Goal: Task Accomplishment & Management: Manage account settings

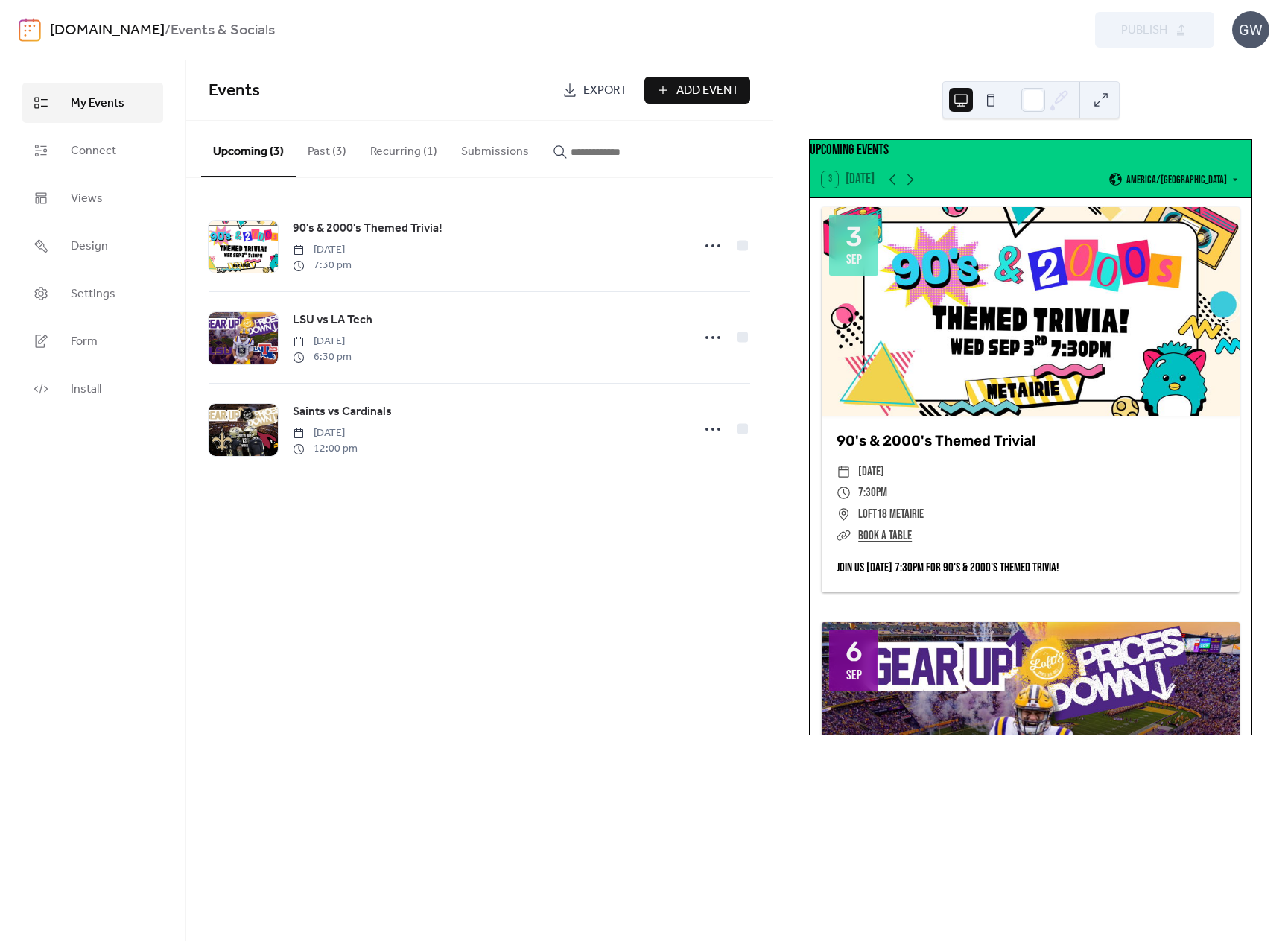
click at [97, 24] on link "[DOMAIN_NAME]" at bounding box center [107, 30] width 115 height 28
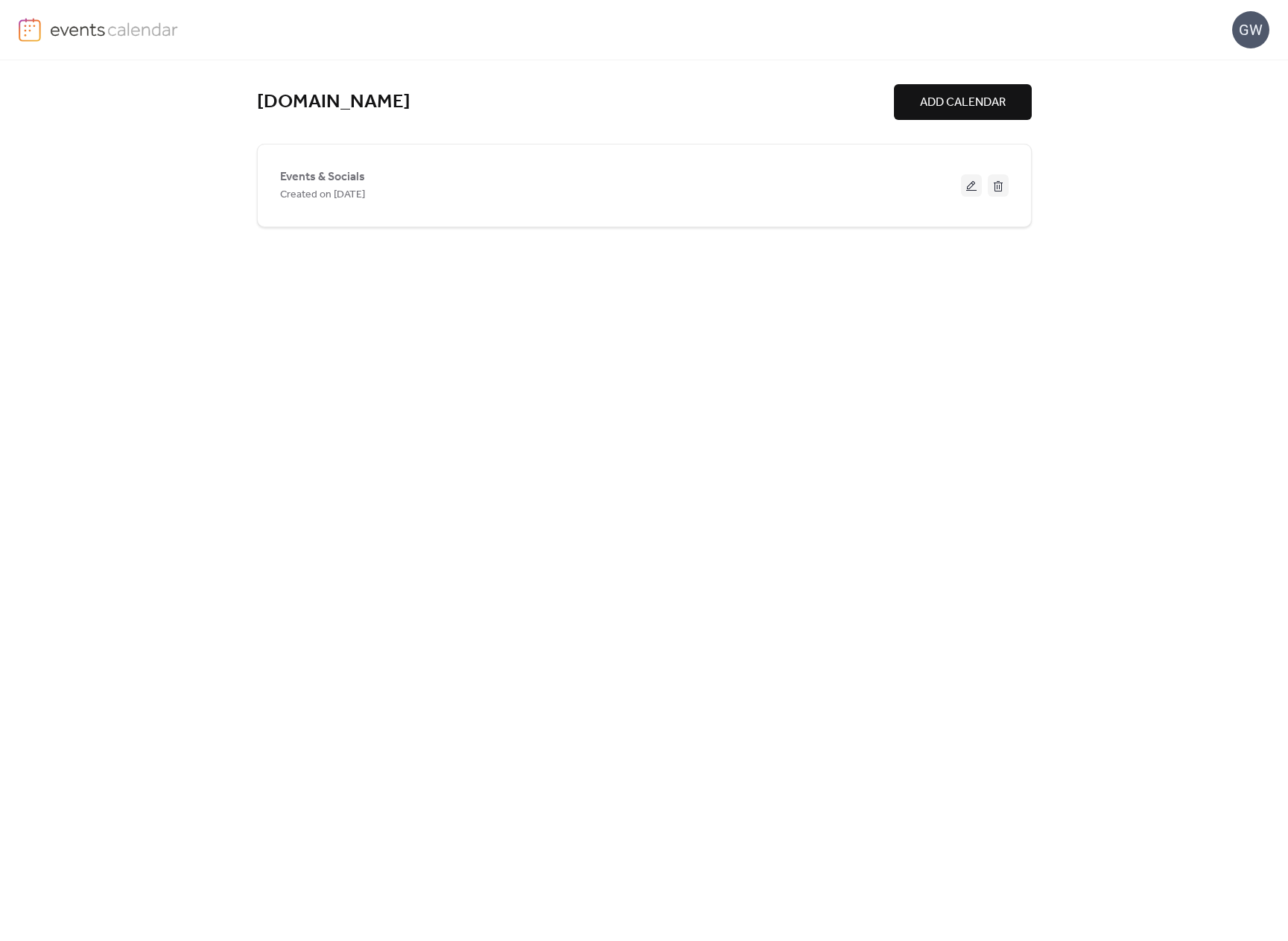
click at [1027, 110] on button "ADD CALENDAR" at bounding box center [963, 102] width 138 height 36
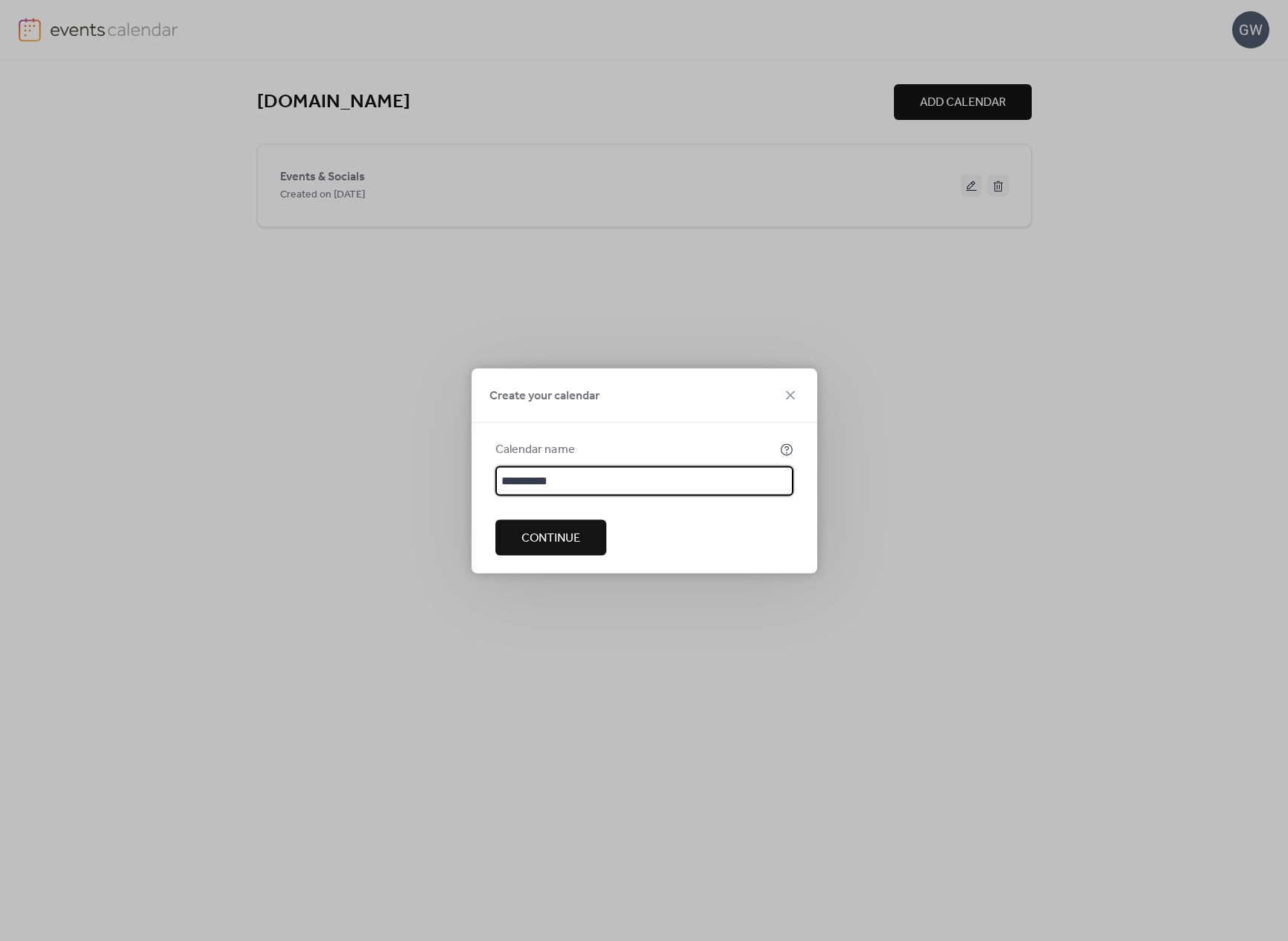
type input "**********"
click at [566, 532] on span "Continue" at bounding box center [550, 538] width 59 height 18
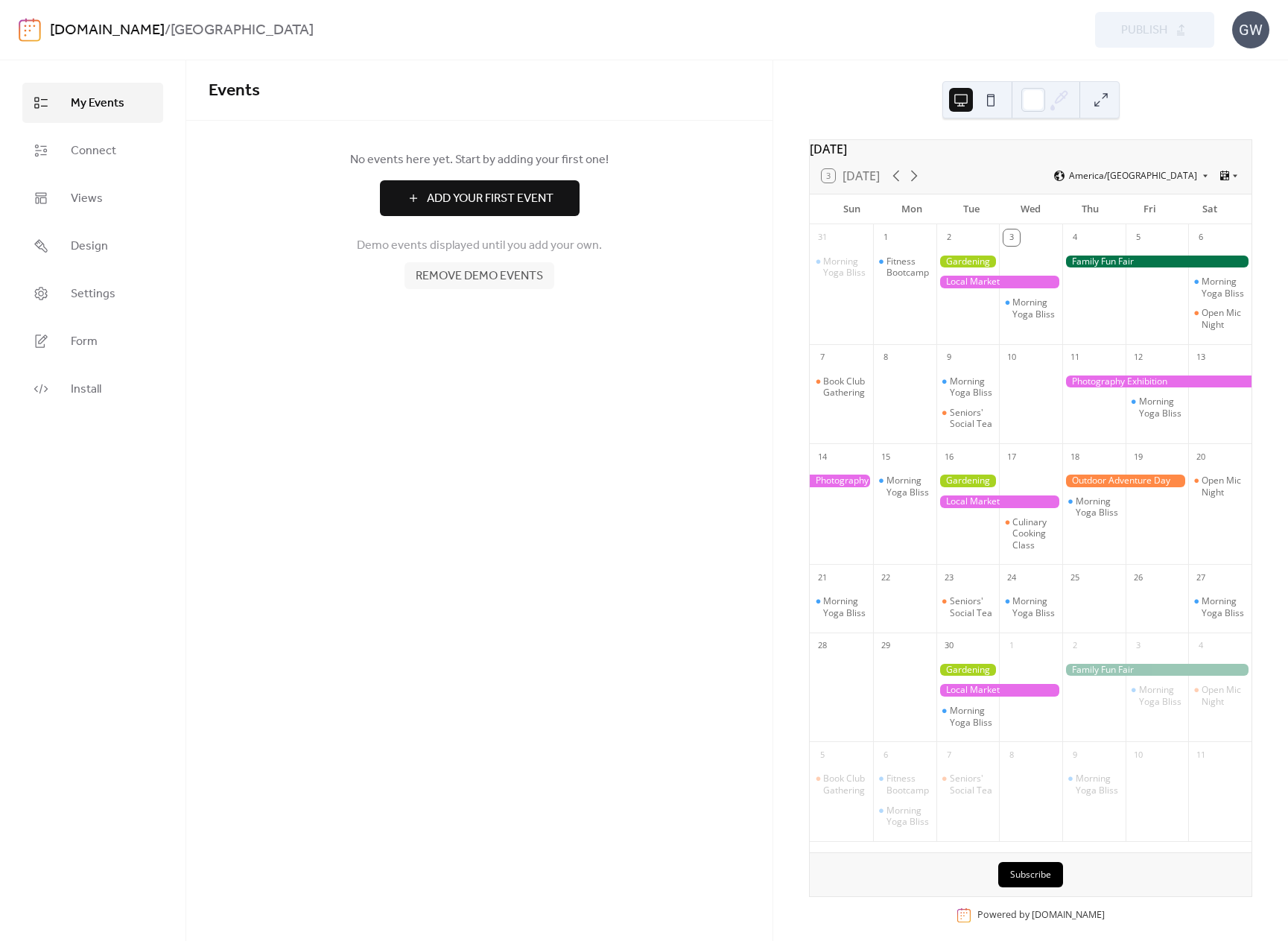
click at [508, 273] on span "Remove demo events" at bounding box center [479, 277] width 128 height 18
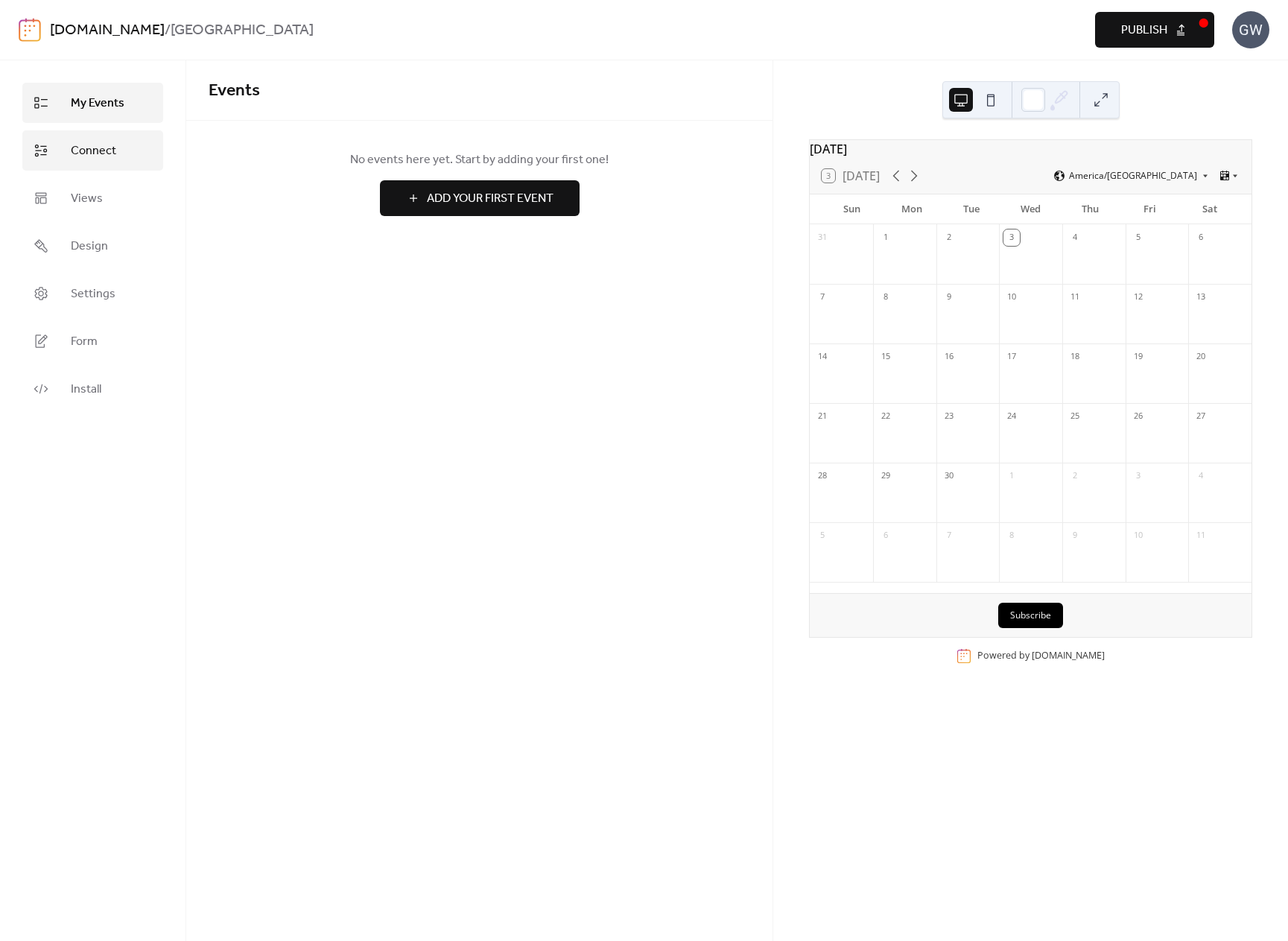
click at [84, 146] on span "Connect" at bounding box center [93, 151] width 46 height 18
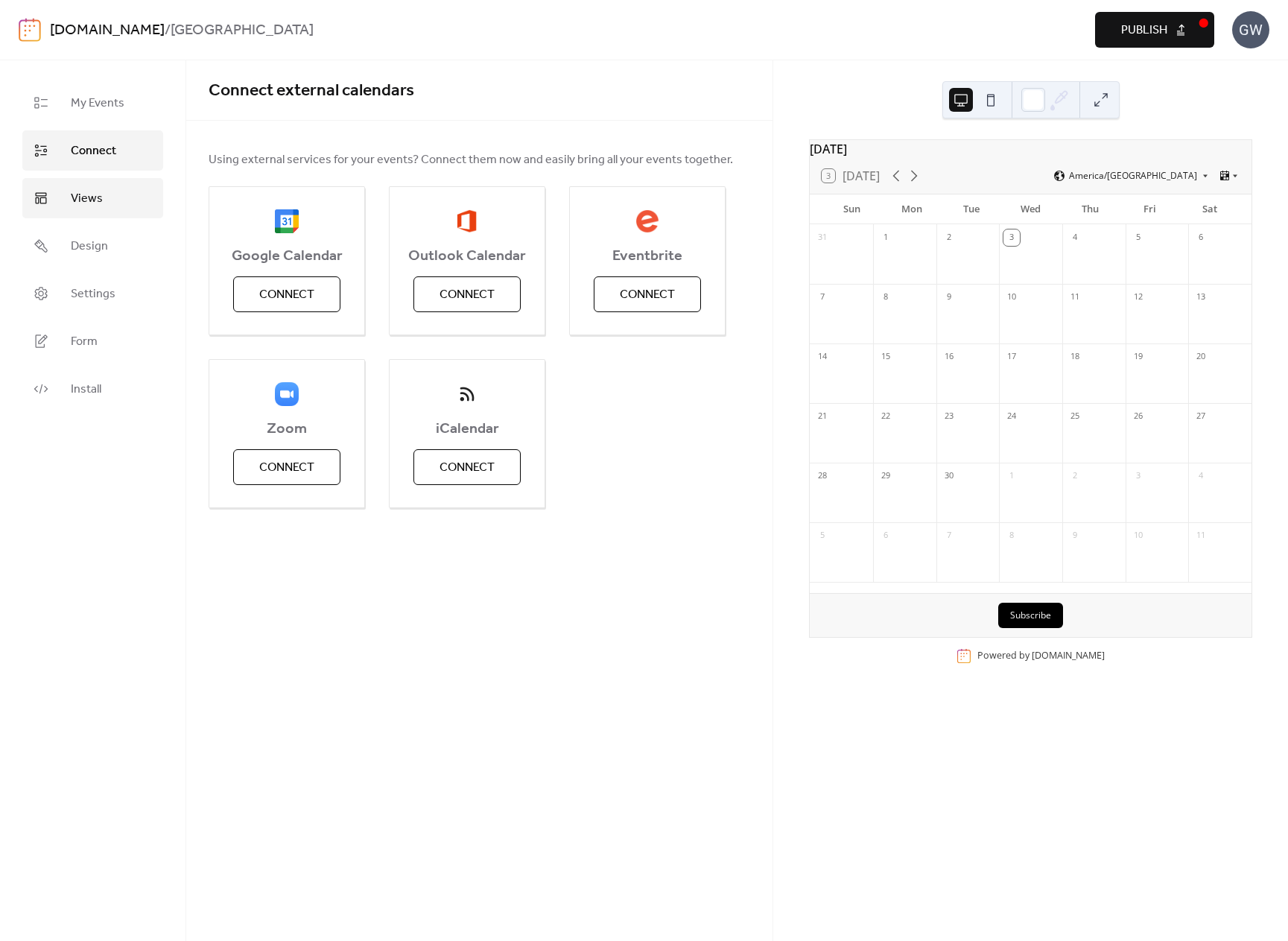
click at [90, 192] on span "Views" at bounding box center [87, 199] width 32 height 18
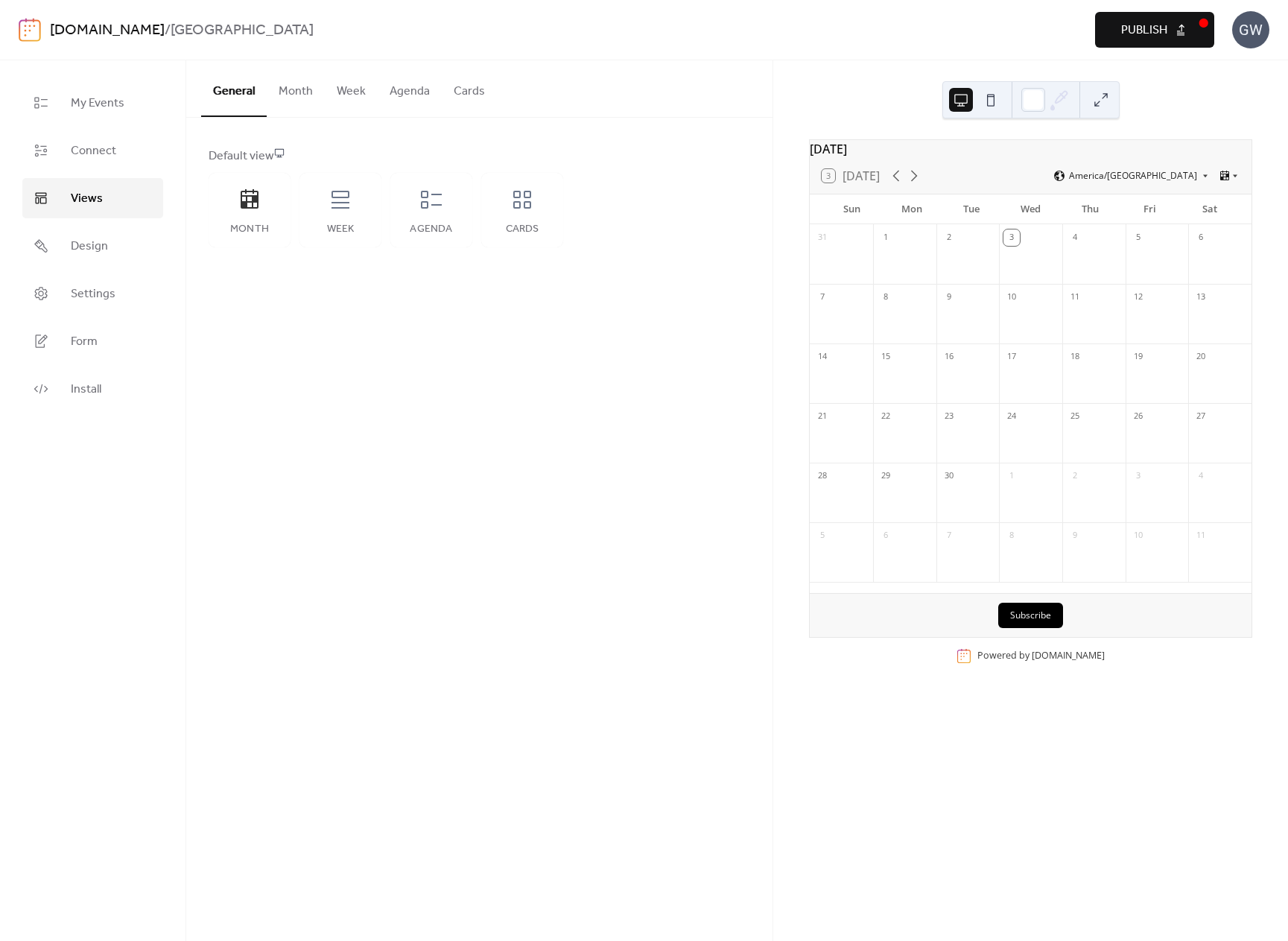
click at [294, 85] on button "Month" at bounding box center [296, 87] width 58 height 55
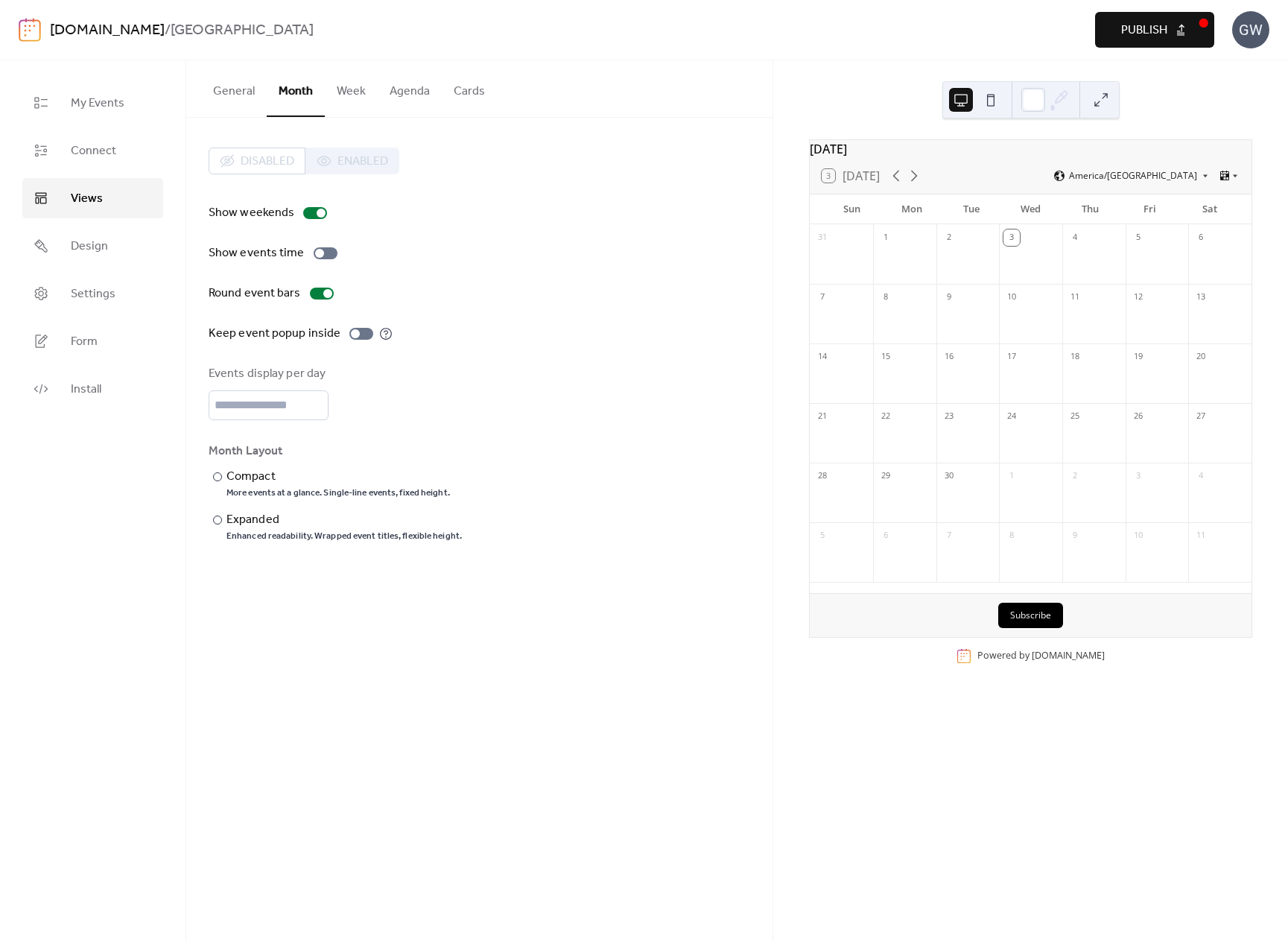
click at [352, 163] on div "Disabled Enabled" at bounding box center [304, 160] width 191 height 27
drag, startPoint x: 362, startPoint y: 100, endPoint x: 378, endPoint y: 100, distance: 16.0
click at [362, 100] on button "Week" at bounding box center [351, 87] width 53 height 55
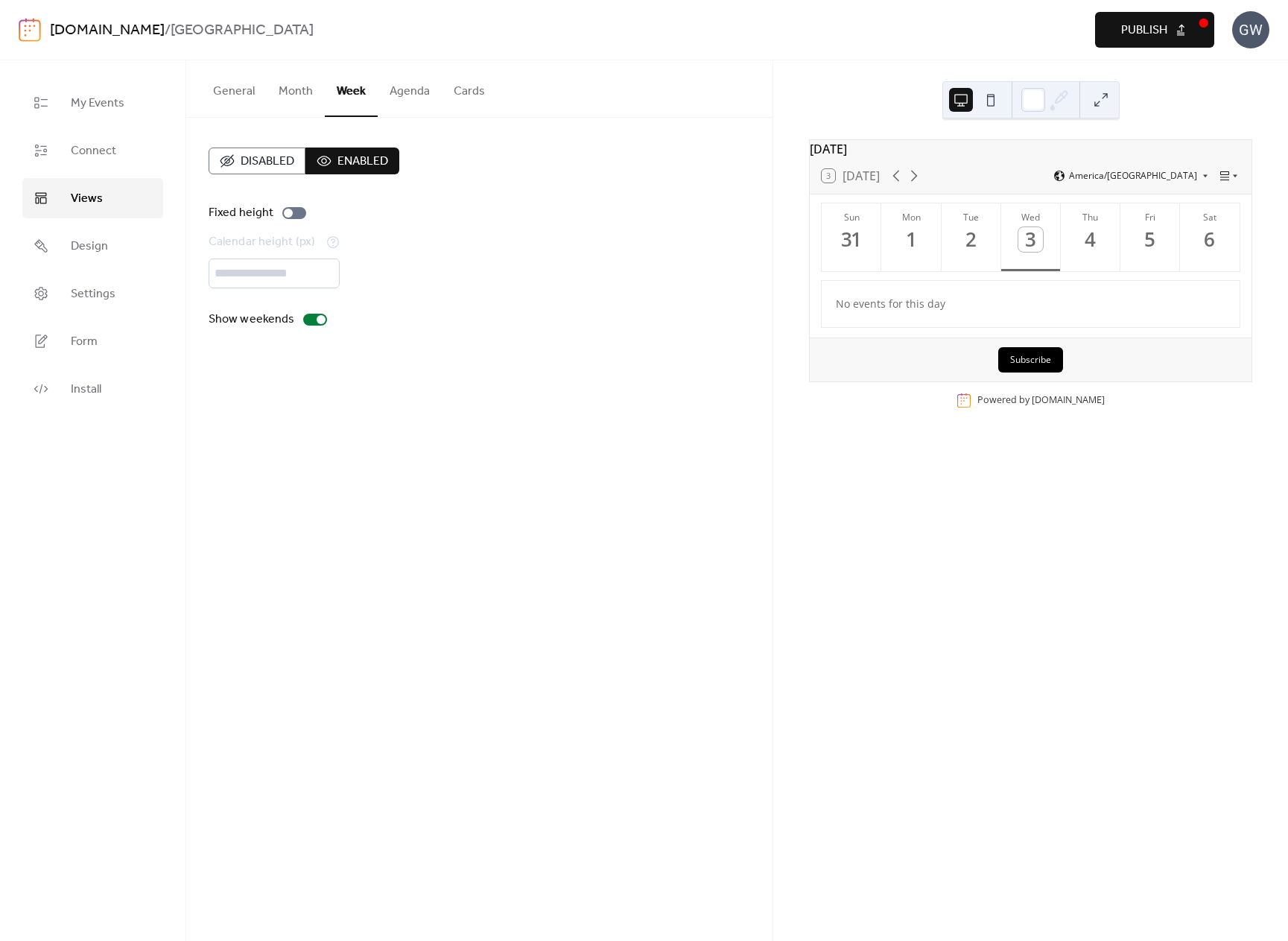
click at [403, 100] on button "Agenda" at bounding box center [410, 87] width 64 height 55
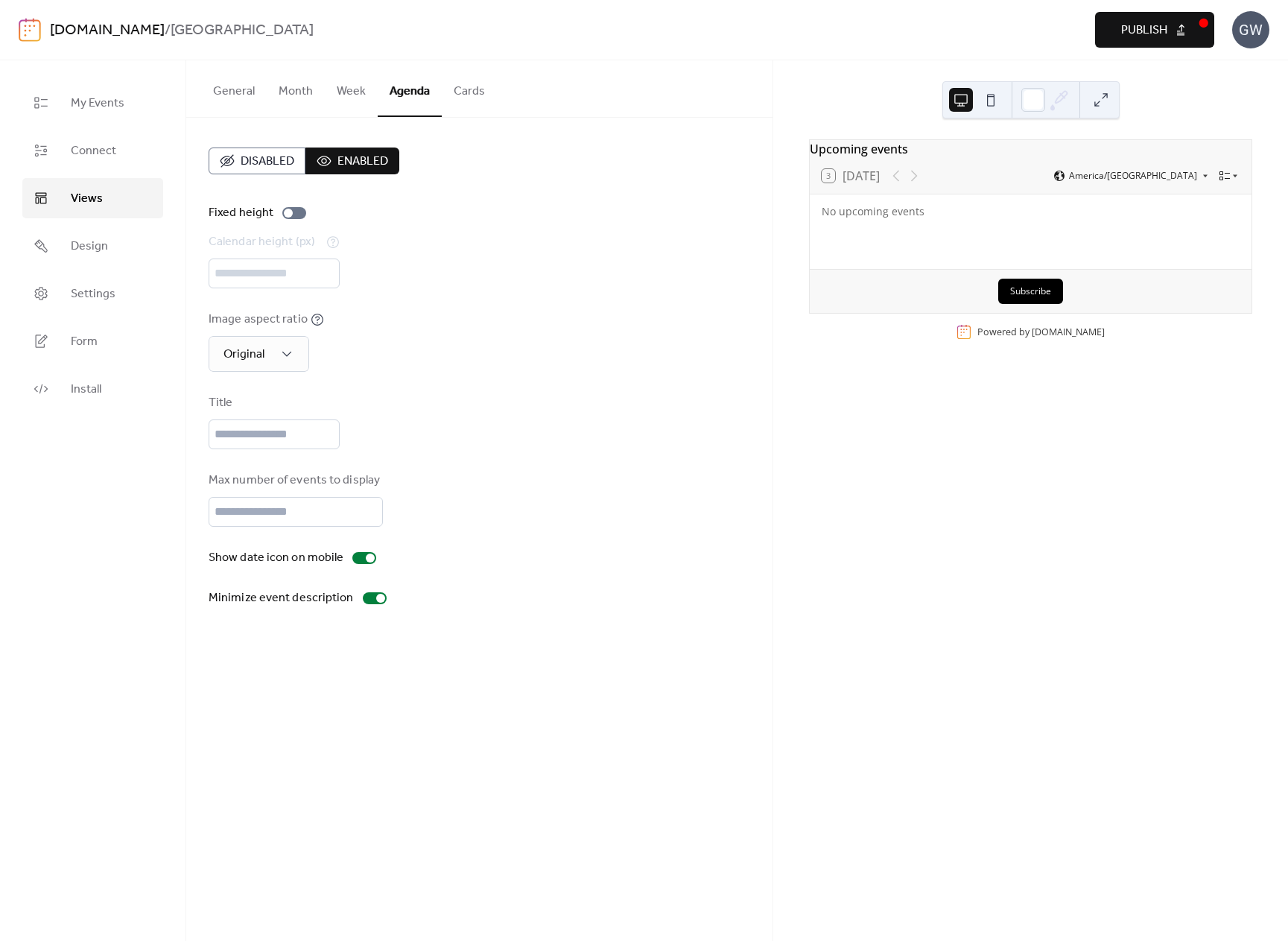
click at [470, 88] on button "Cards" at bounding box center [469, 87] width 55 height 55
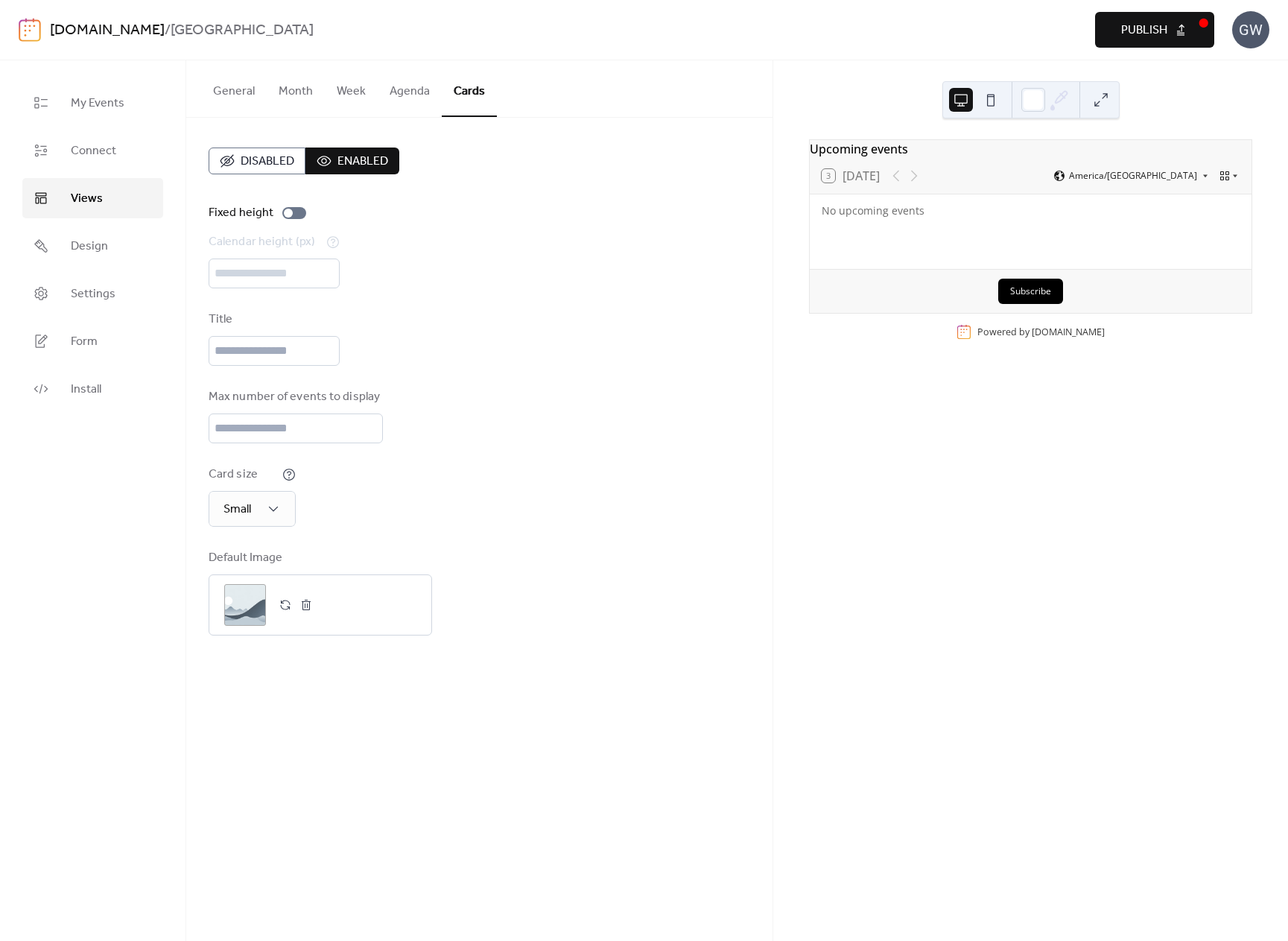
click at [331, 163] on button "Enabled" at bounding box center [353, 160] width 94 height 27
click at [385, 92] on button "Agenda" at bounding box center [410, 87] width 64 height 55
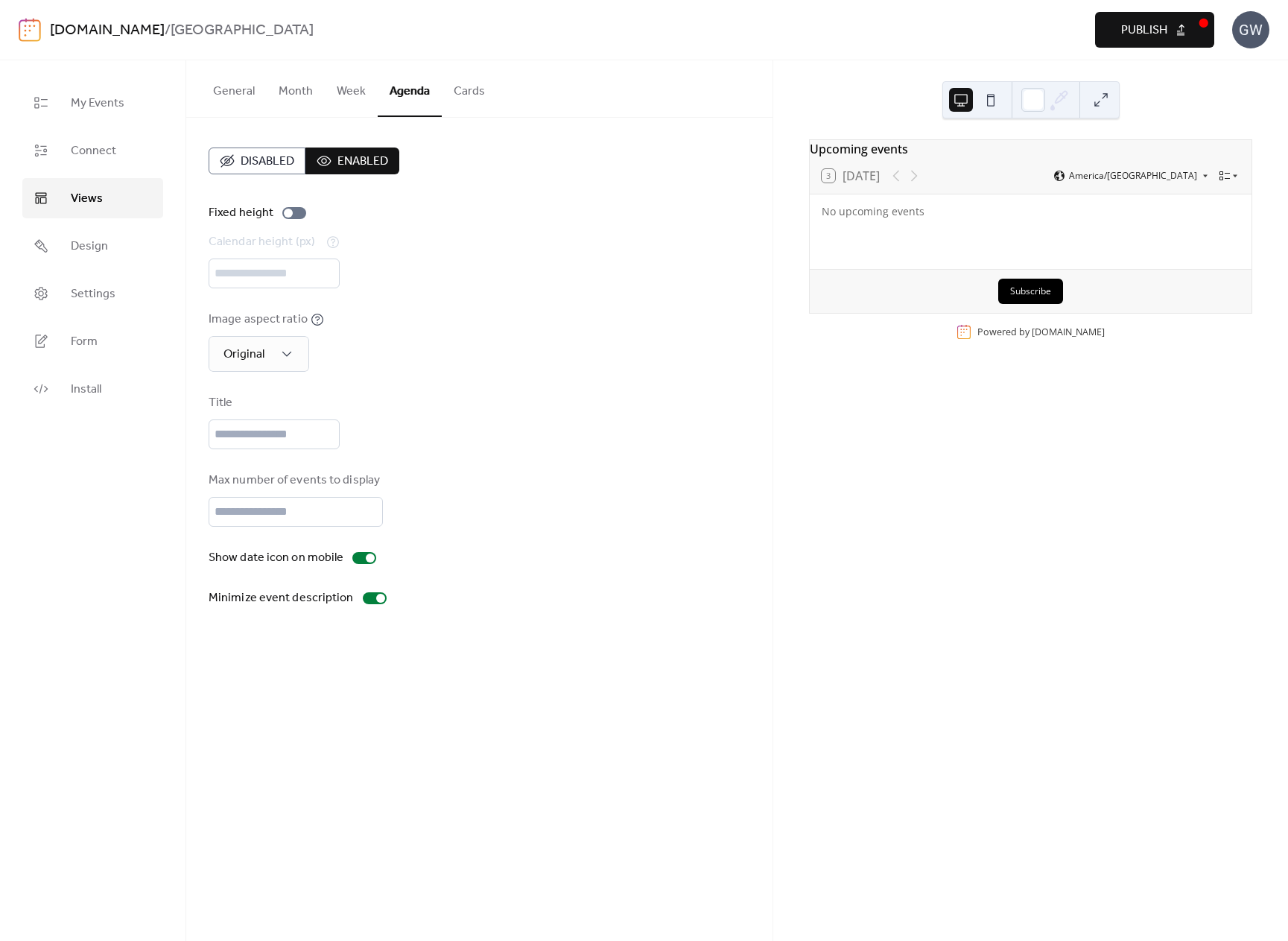
click at [281, 91] on button "Month" at bounding box center [296, 87] width 58 height 55
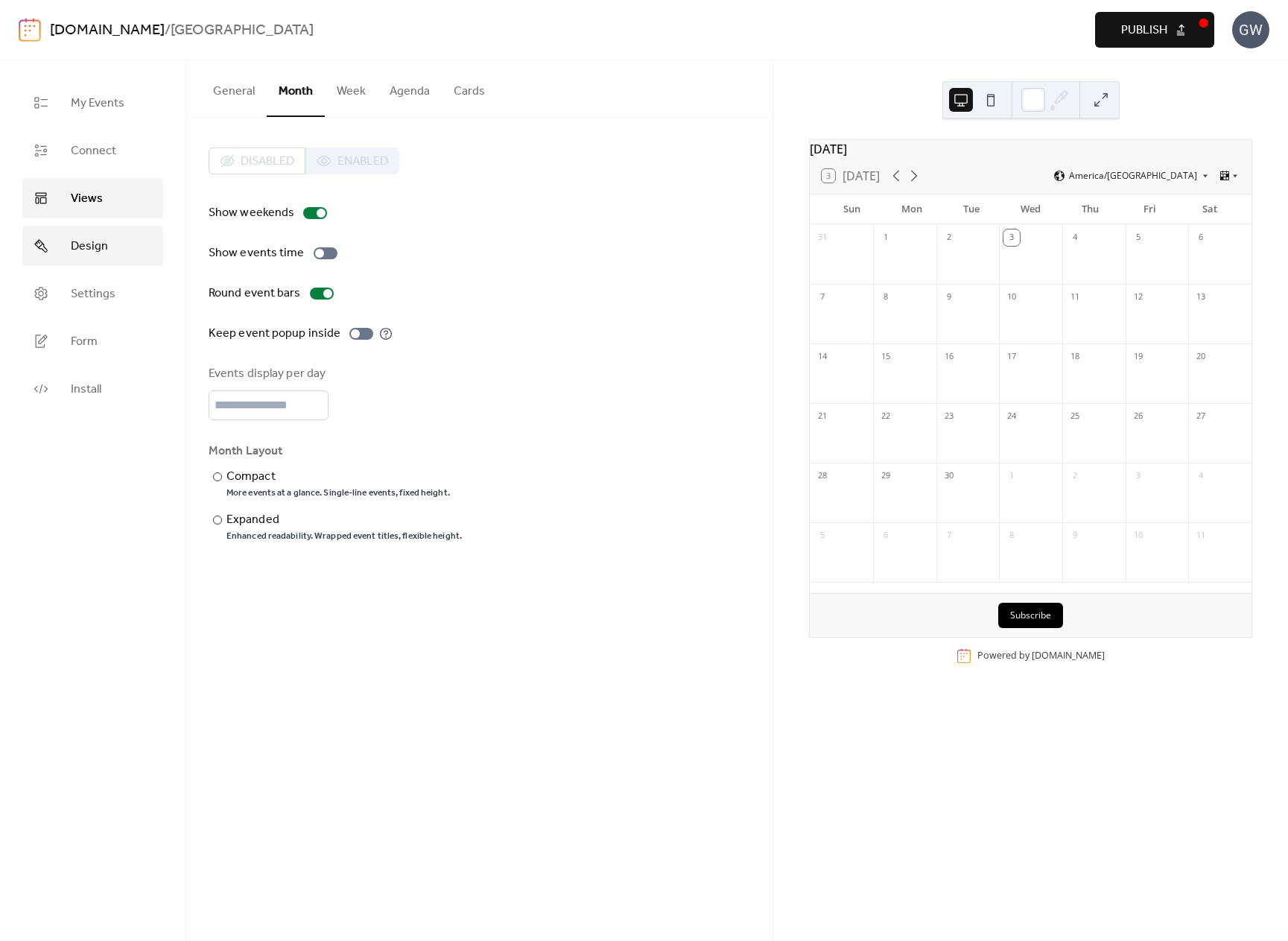
click at [100, 229] on link "Design" at bounding box center [92, 246] width 141 height 40
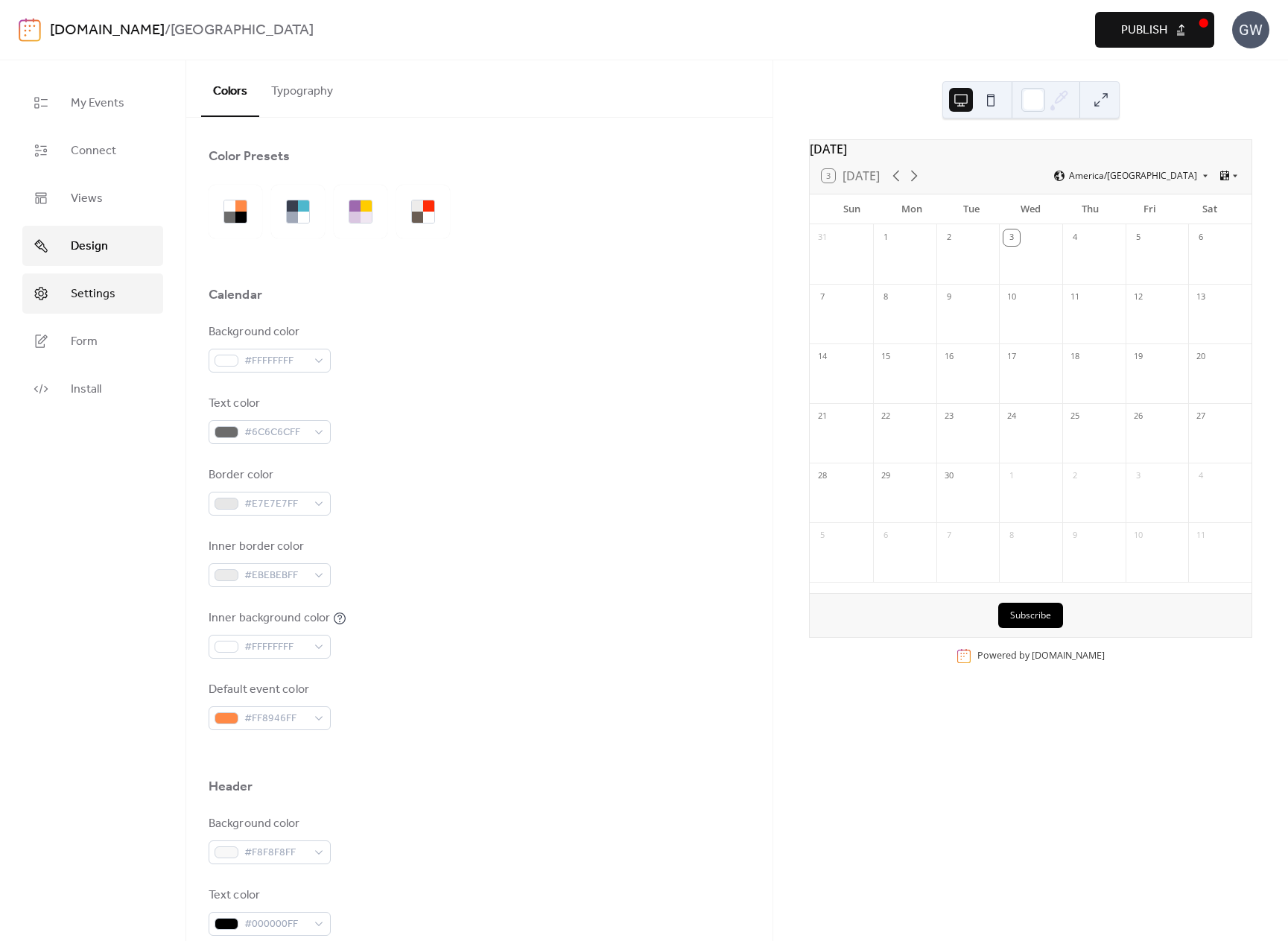
click at [109, 287] on span "Settings" at bounding box center [93, 295] width 45 height 18
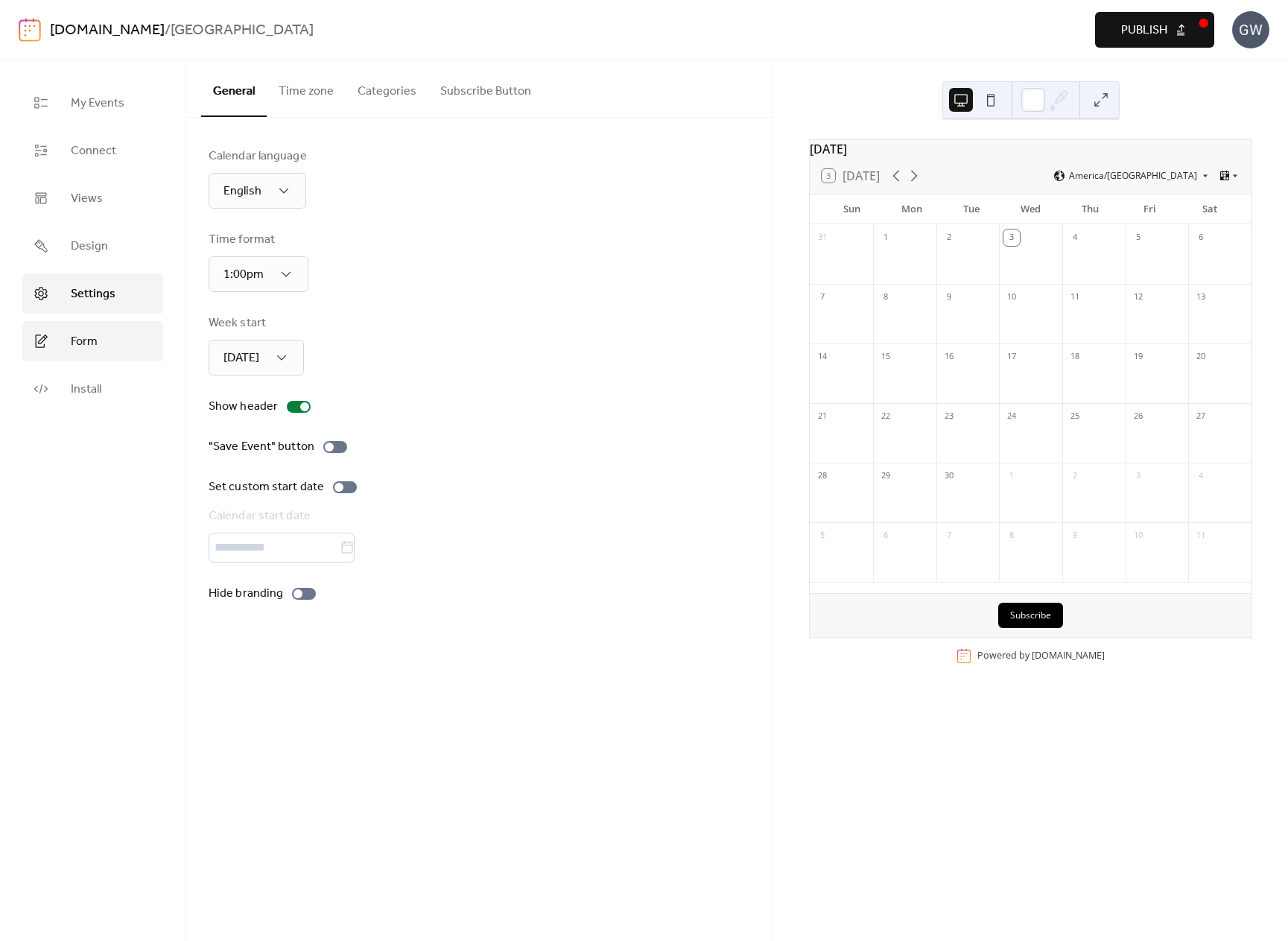
click at [119, 344] on link "Form" at bounding box center [92, 341] width 141 height 40
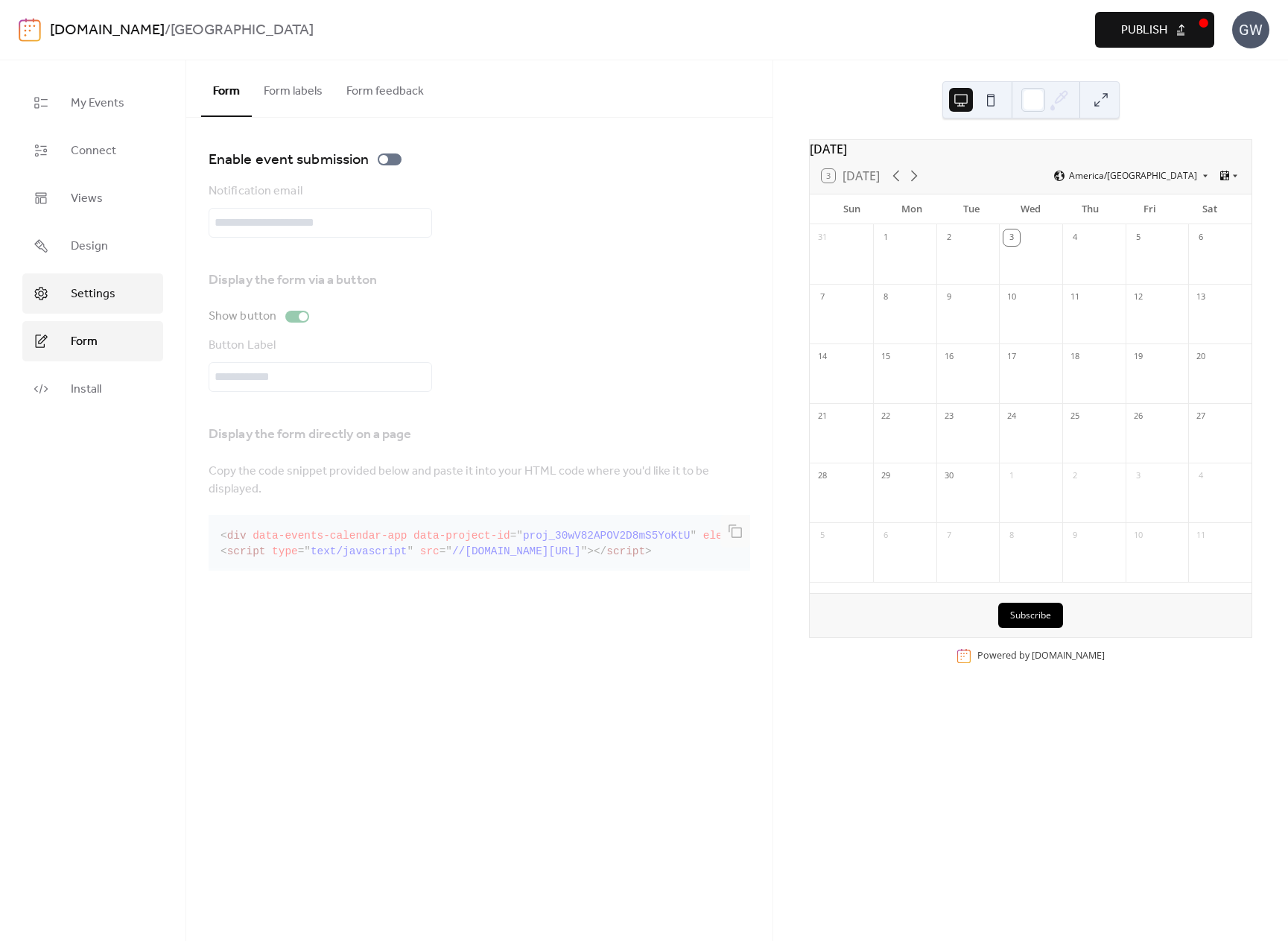
click at [133, 302] on link "Settings" at bounding box center [92, 293] width 141 height 40
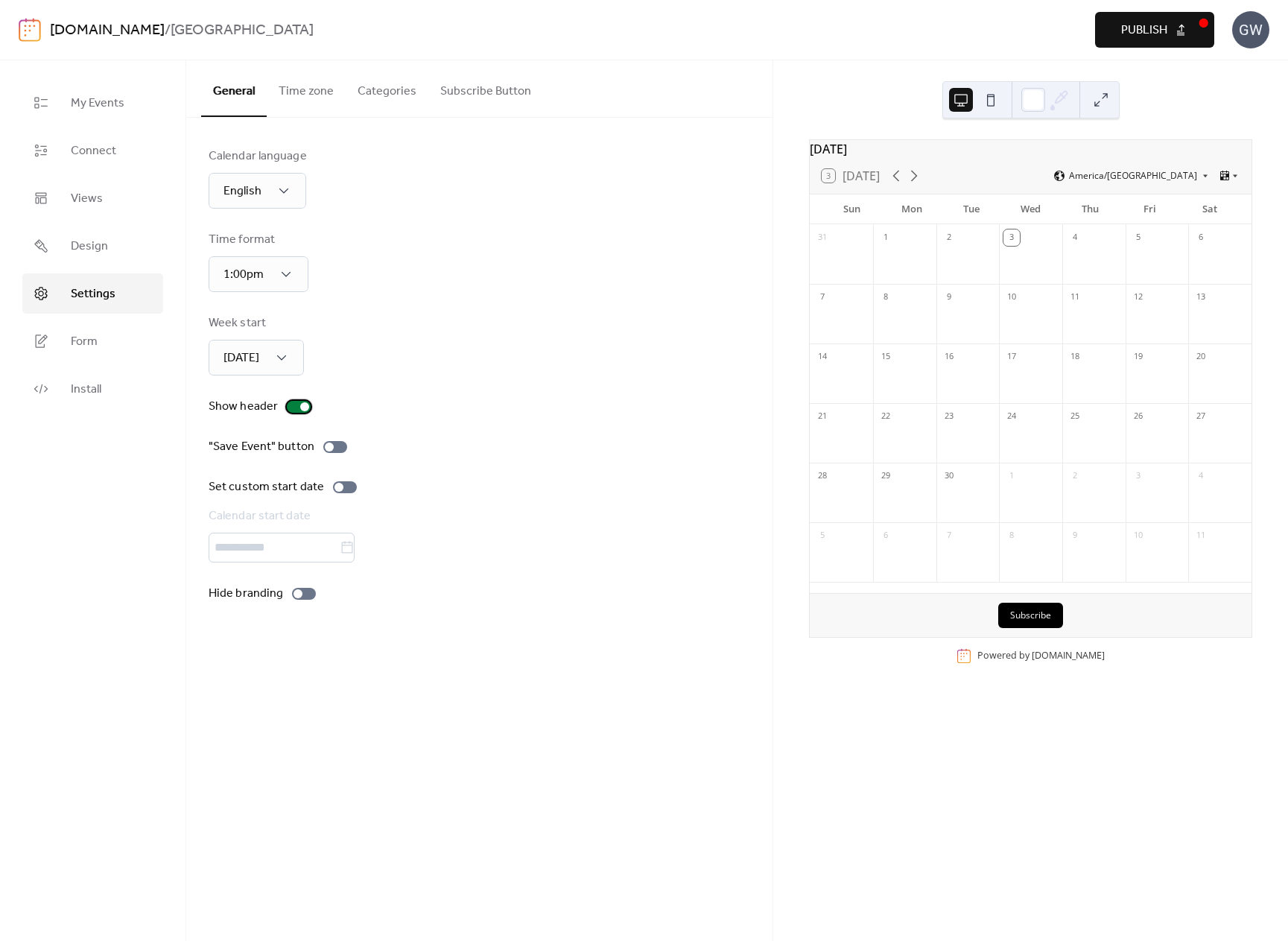
click at [302, 407] on div at bounding box center [305, 407] width 9 height 9
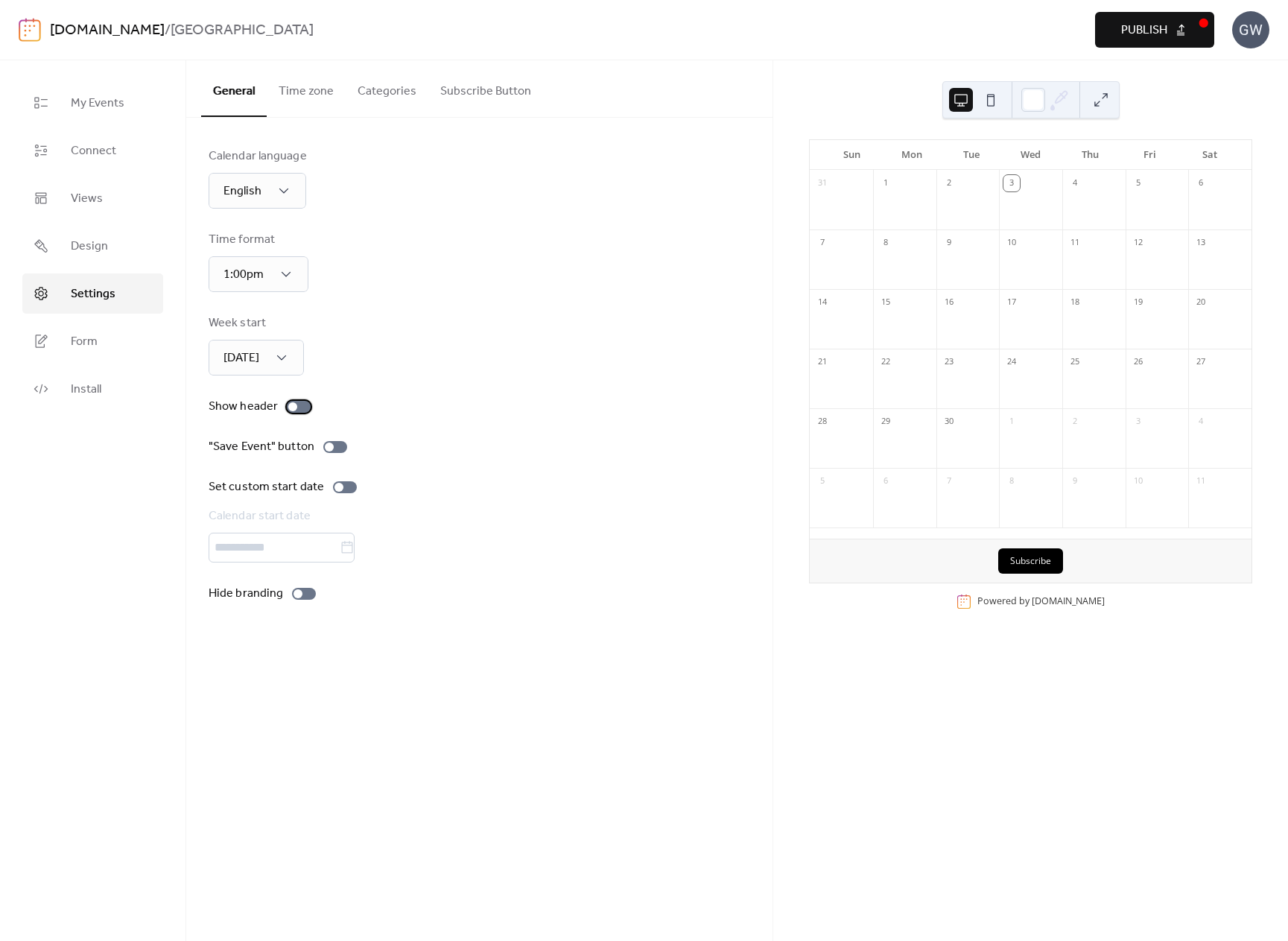
click at [302, 407] on div at bounding box center [298, 407] width 24 height 12
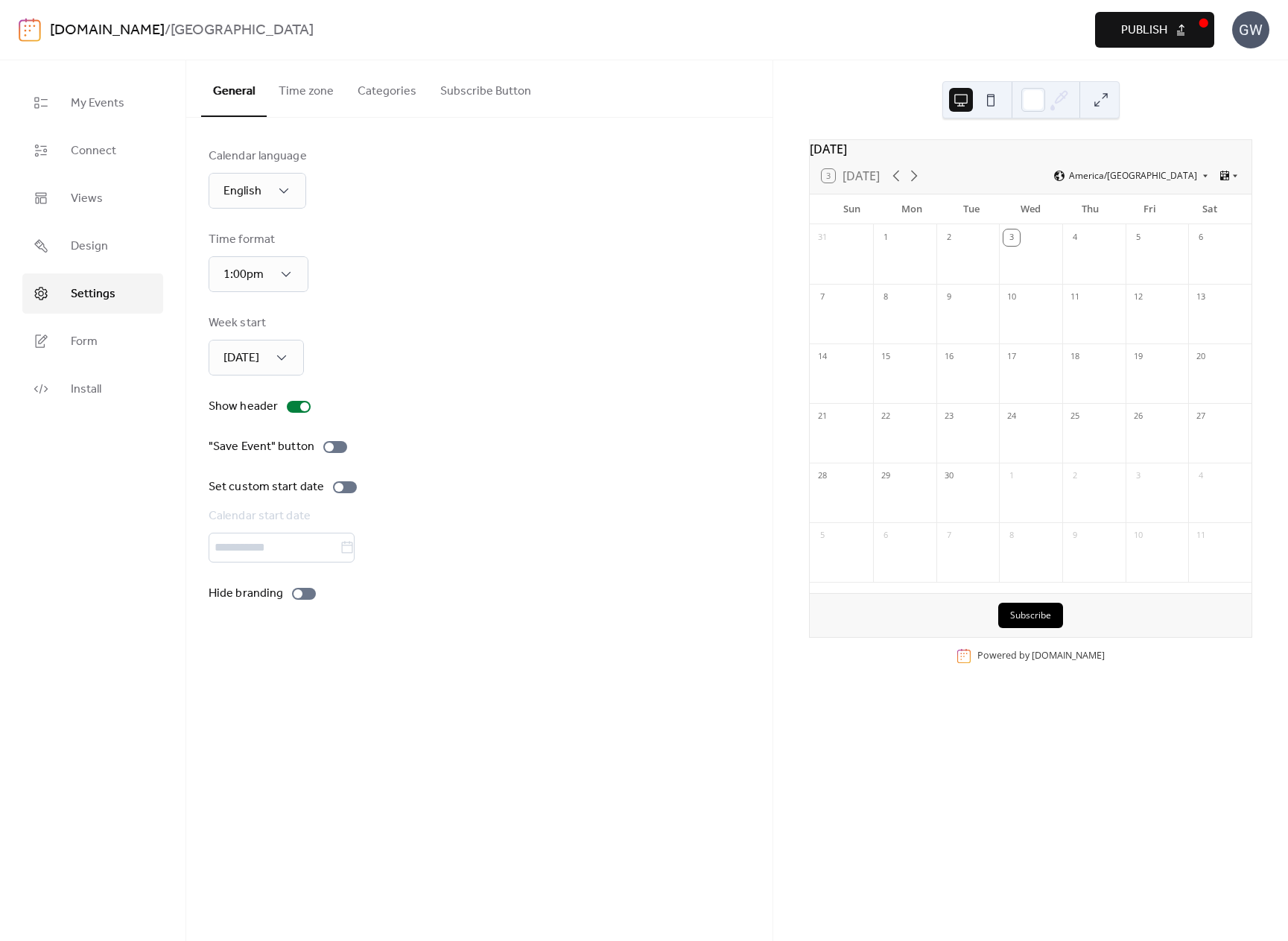
click at [299, 94] on button "Time zone" at bounding box center [306, 87] width 79 height 55
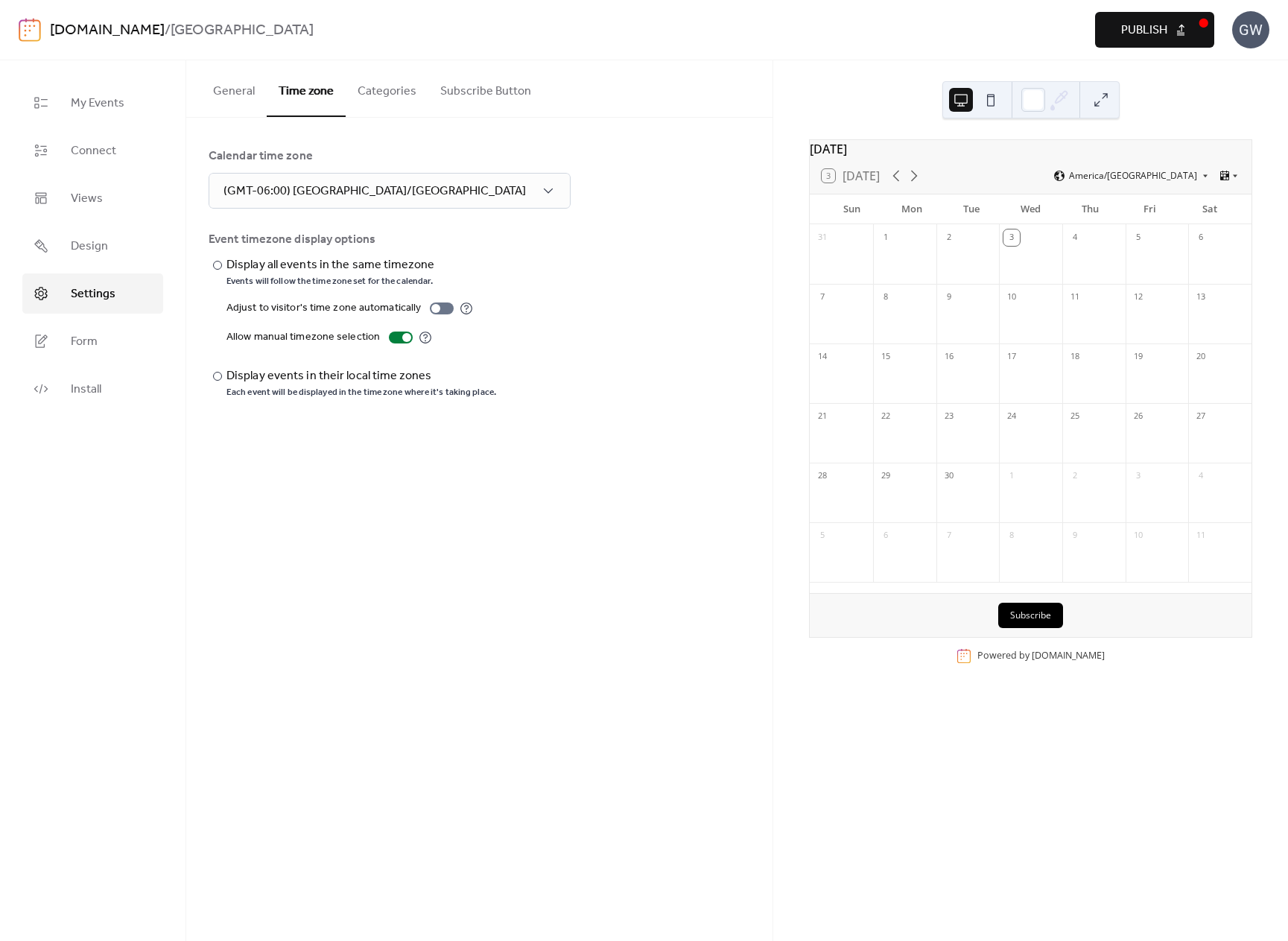
click at [400, 97] on button "Categories" at bounding box center [387, 87] width 83 height 55
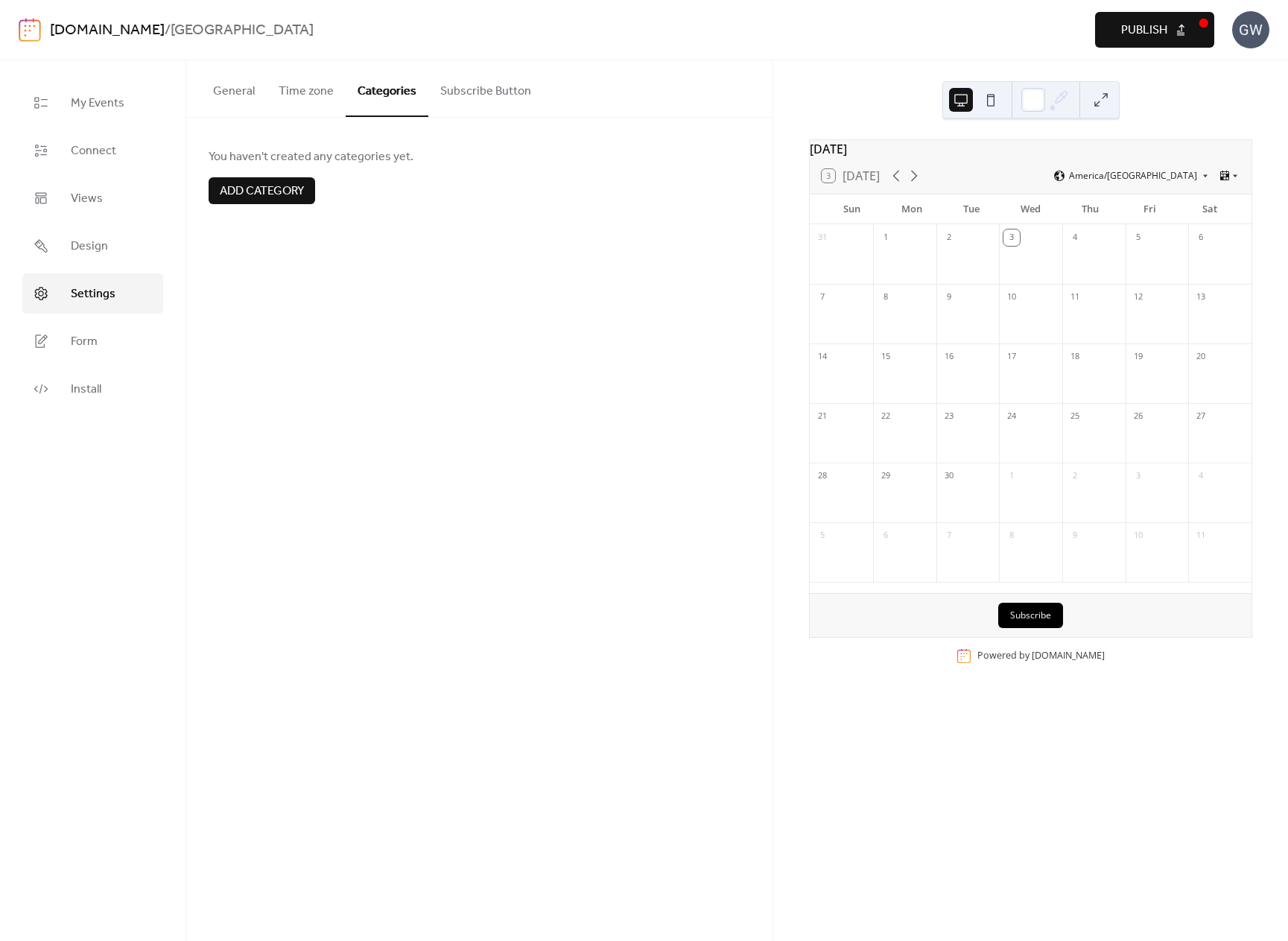
click at [463, 96] on button "Subscribe Button" at bounding box center [486, 87] width 115 height 55
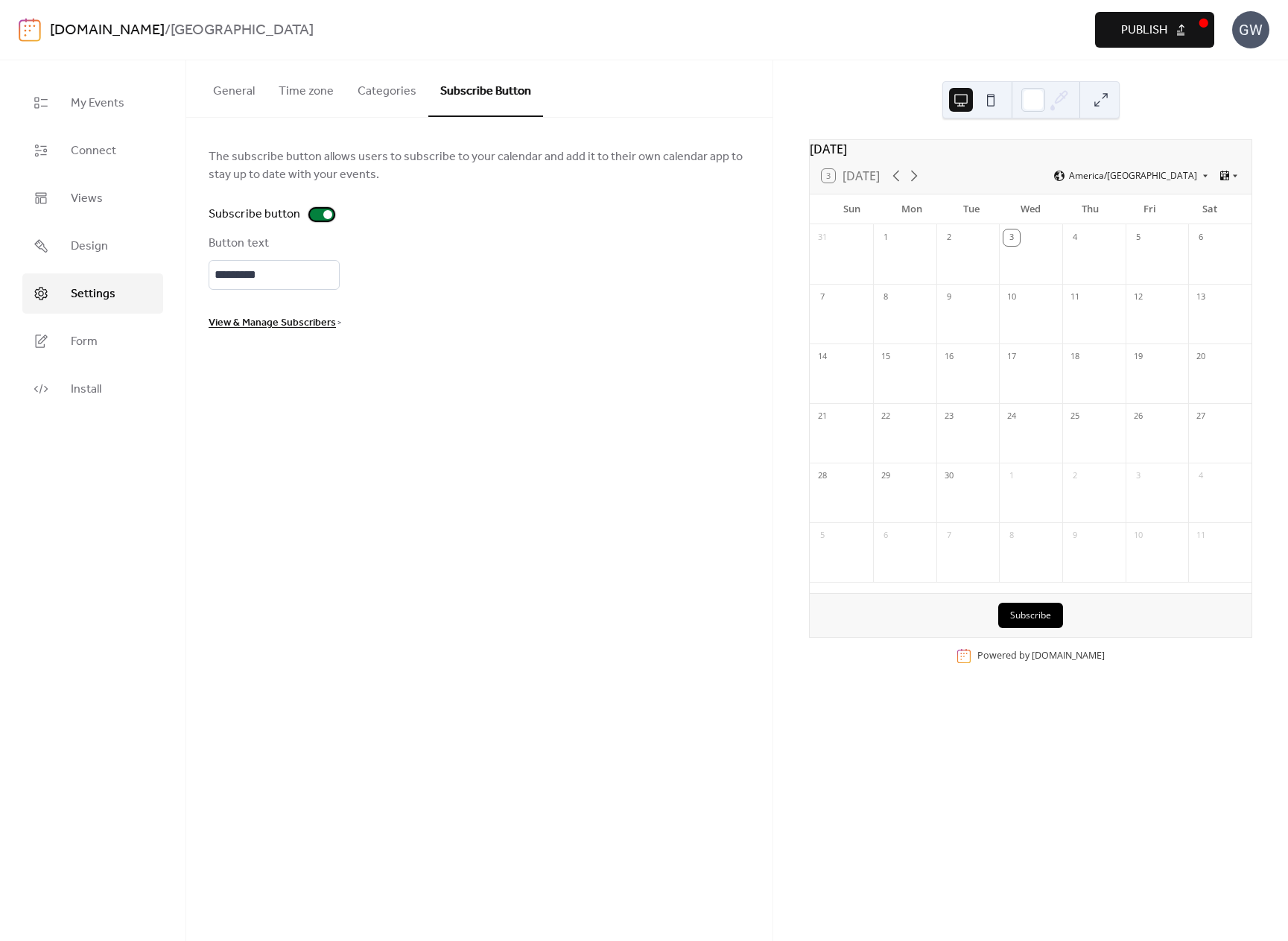
click at [317, 208] on label "Subscribe button" at bounding box center [274, 215] width 131 height 18
click at [108, 324] on link "Form" at bounding box center [92, 341] width 141 height 40
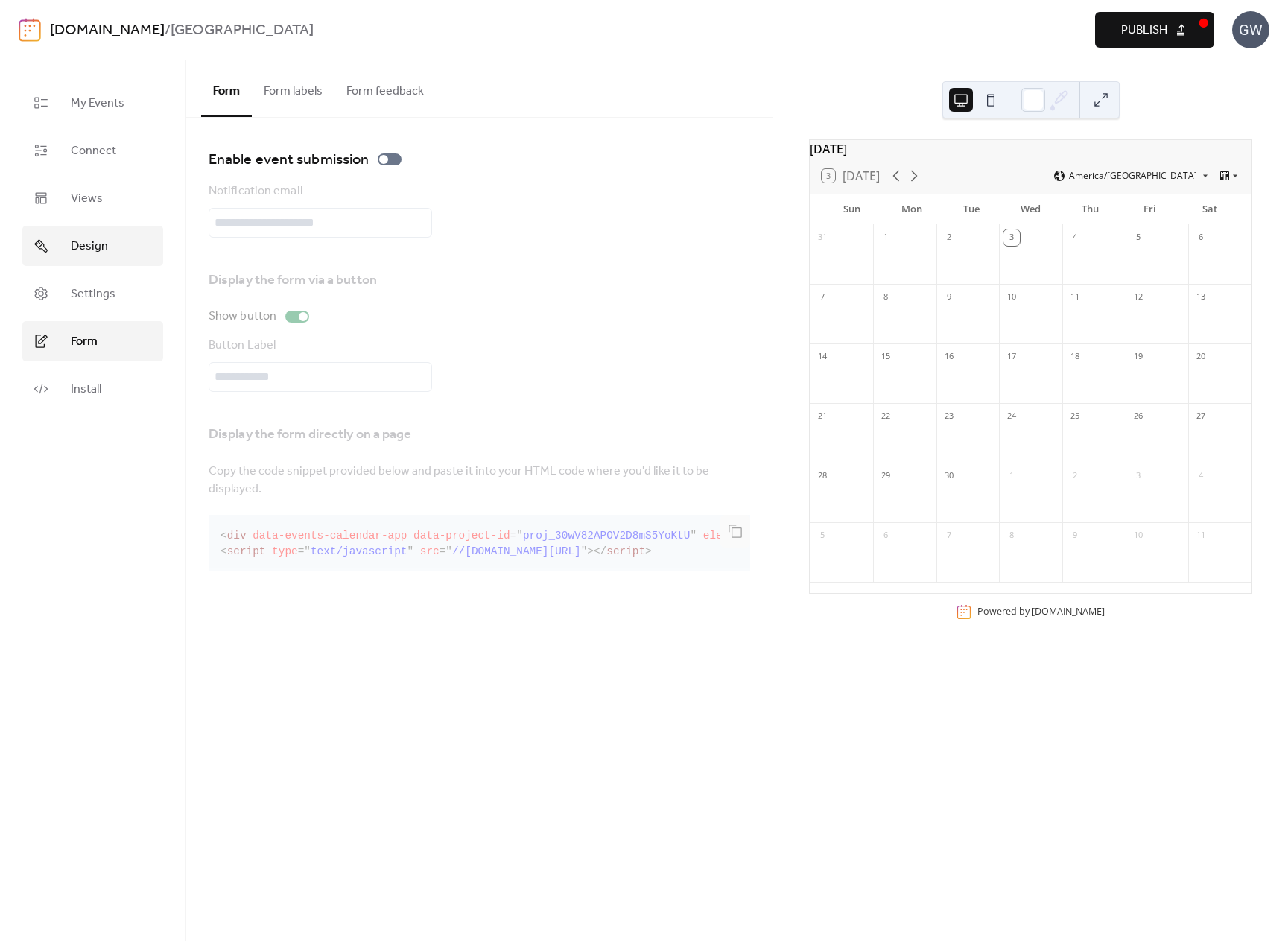
click at [142, 239] on link "Design" at bounding box center [92, 246] width 141 height 40
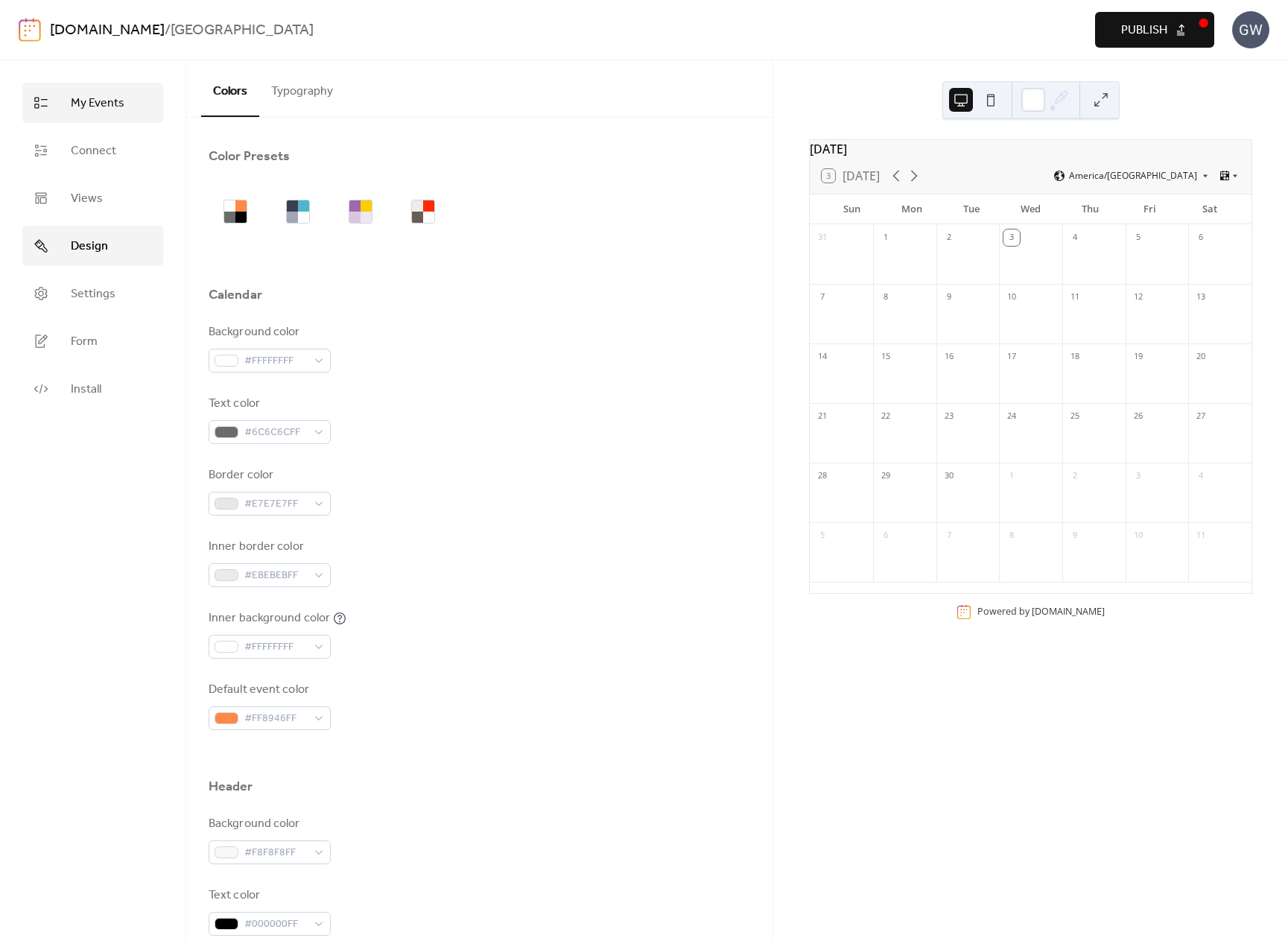
click at [119, 116] on link "My Events" at bounding box center [92, 103] width 141 height 40
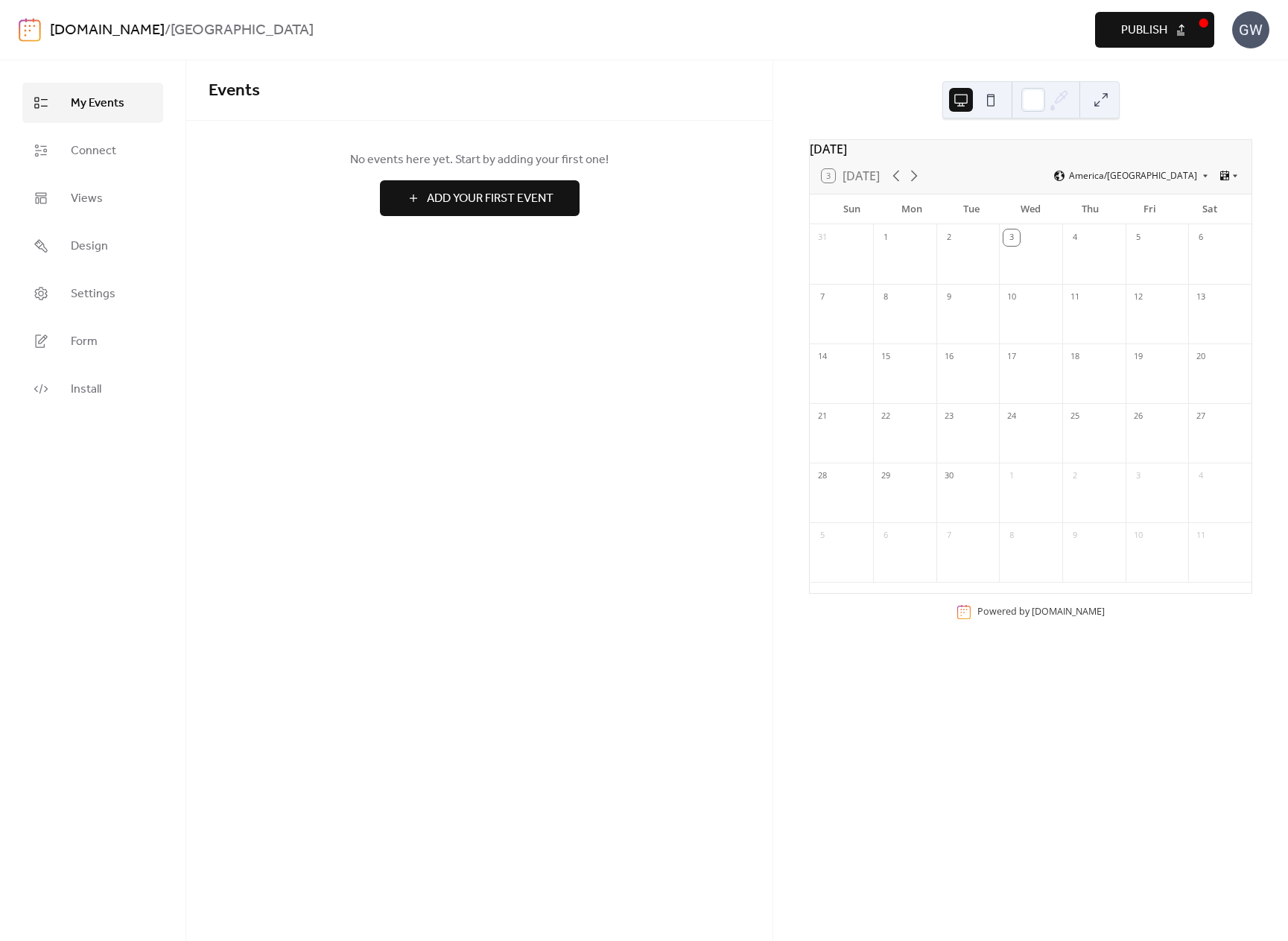
click at [182, 23] on b "[GEOGRAPHIC_DATA]" at bounding box center [242, 30] width 143 height 28
click at [35, 33] on img at bounding box center [30, 30] width 22 height 24
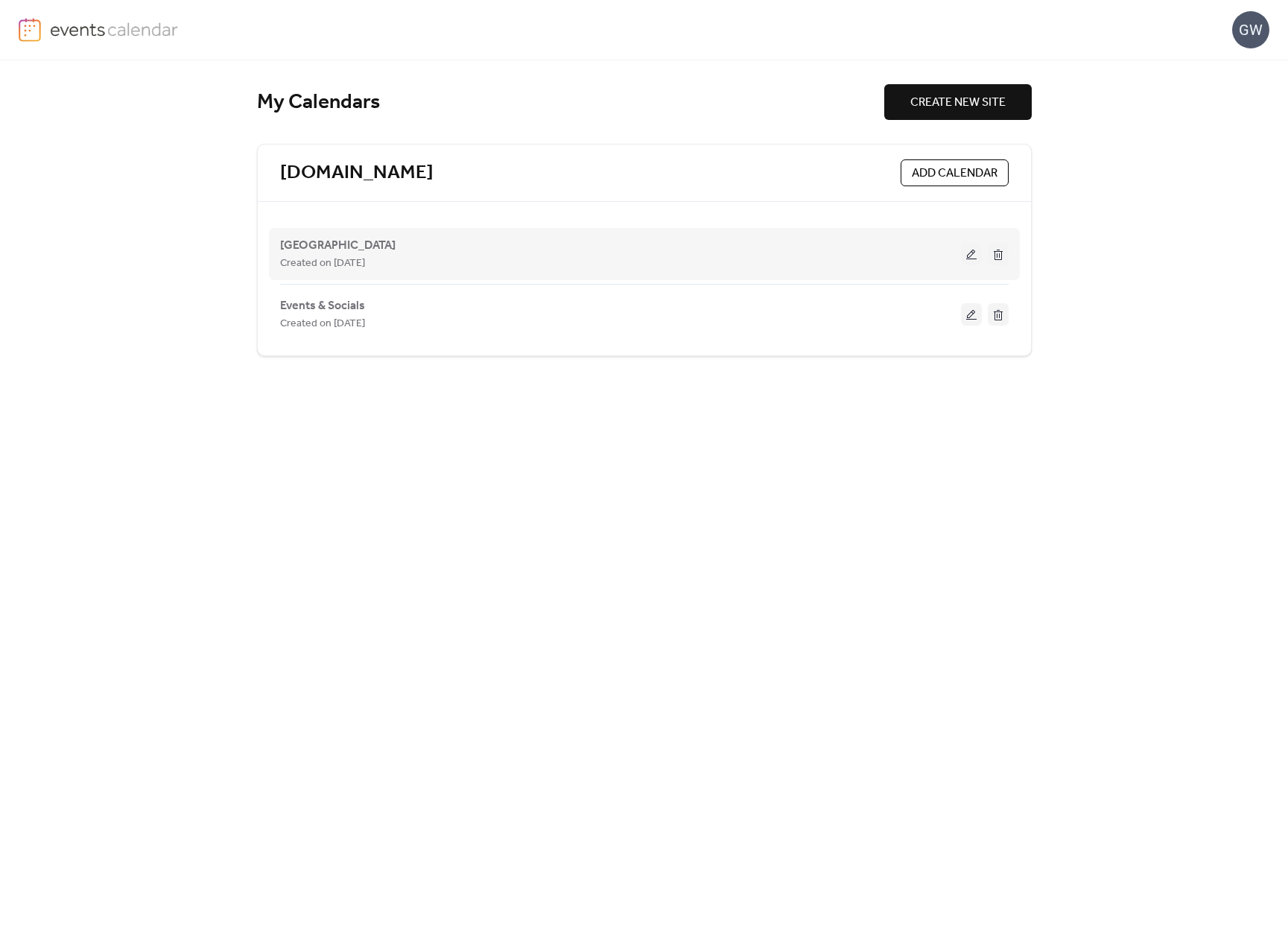
click at [365, 257] on span "Created on [DATE]" at bounding box center [323, 264] width 85 height 18
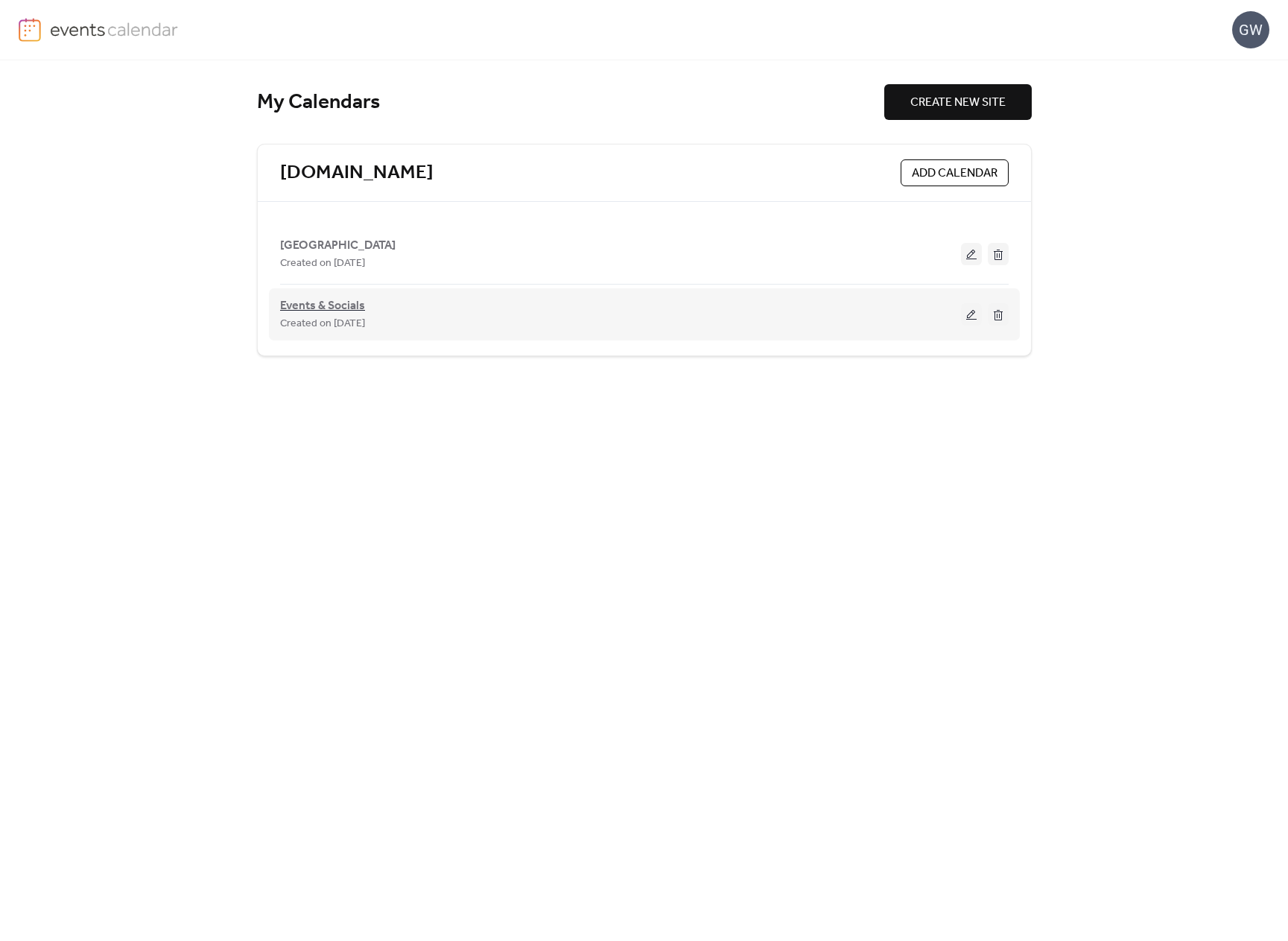
click at [333, 305] on span "Events & Socials" at bounding box center [323, 306] width 85 height 18
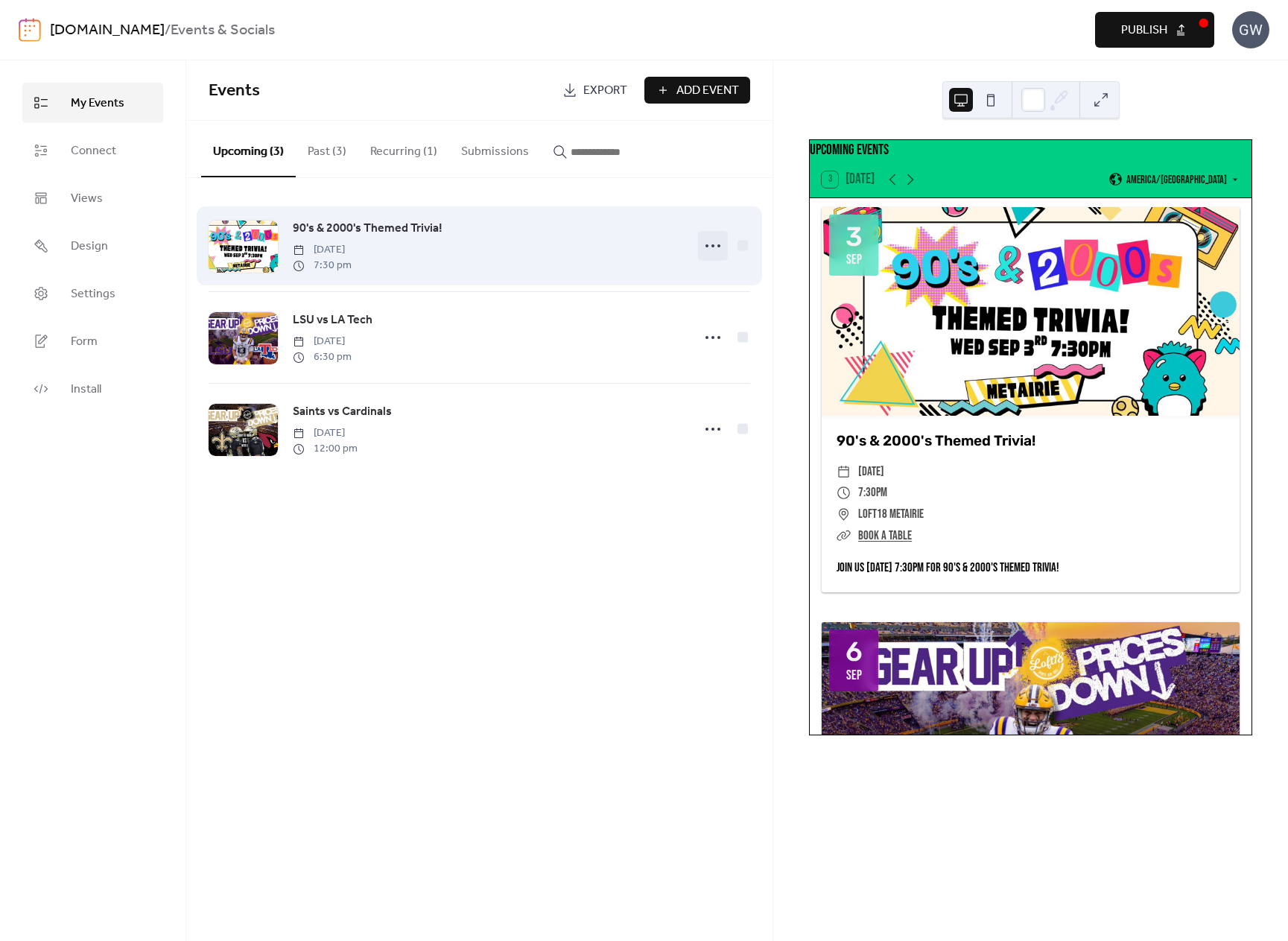
click at [707, 249] on icon at bounding box center [713, 246] width 24 height 24
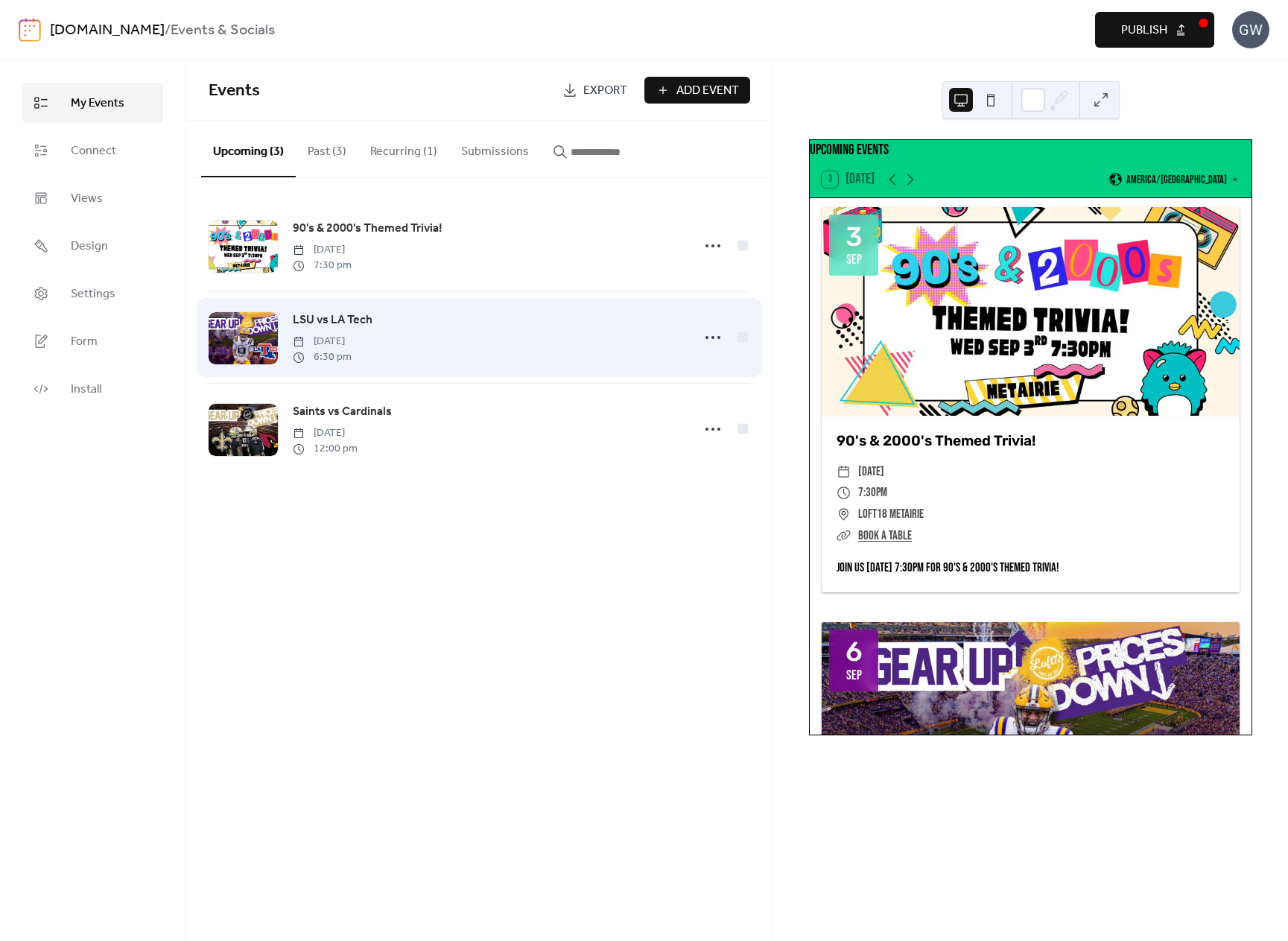
click at [557, 364] on div "LSU vs LA Tech [DATE] 6:30 pm" at bounding box center [488, 337] width 391 height 54
click at [721, 336] on icon at bounding box center [713, 337] width 24 height 24
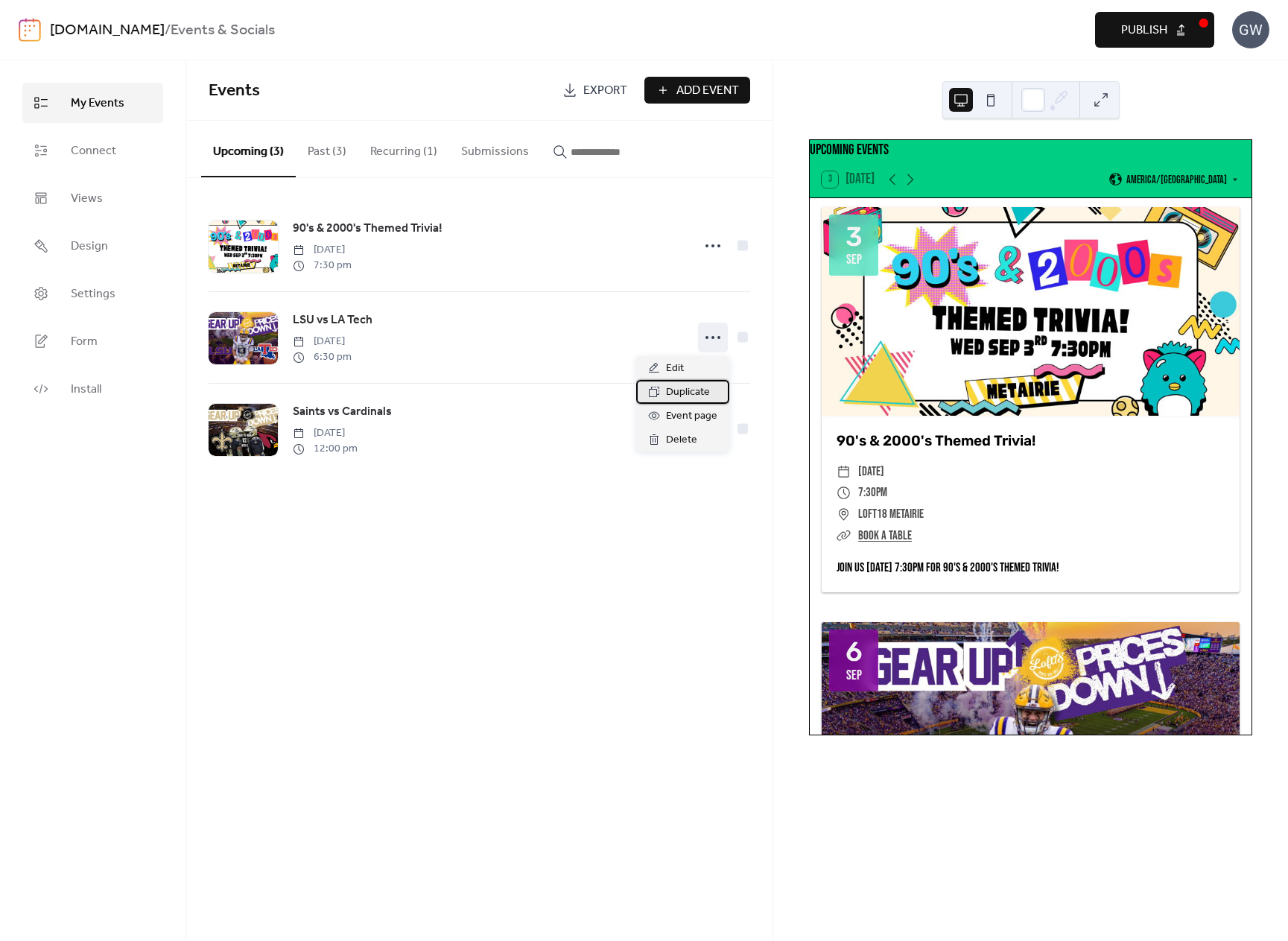
click at [701, 386] on span "Duplicate" at bounding box center [688, 393] width 44 height 18
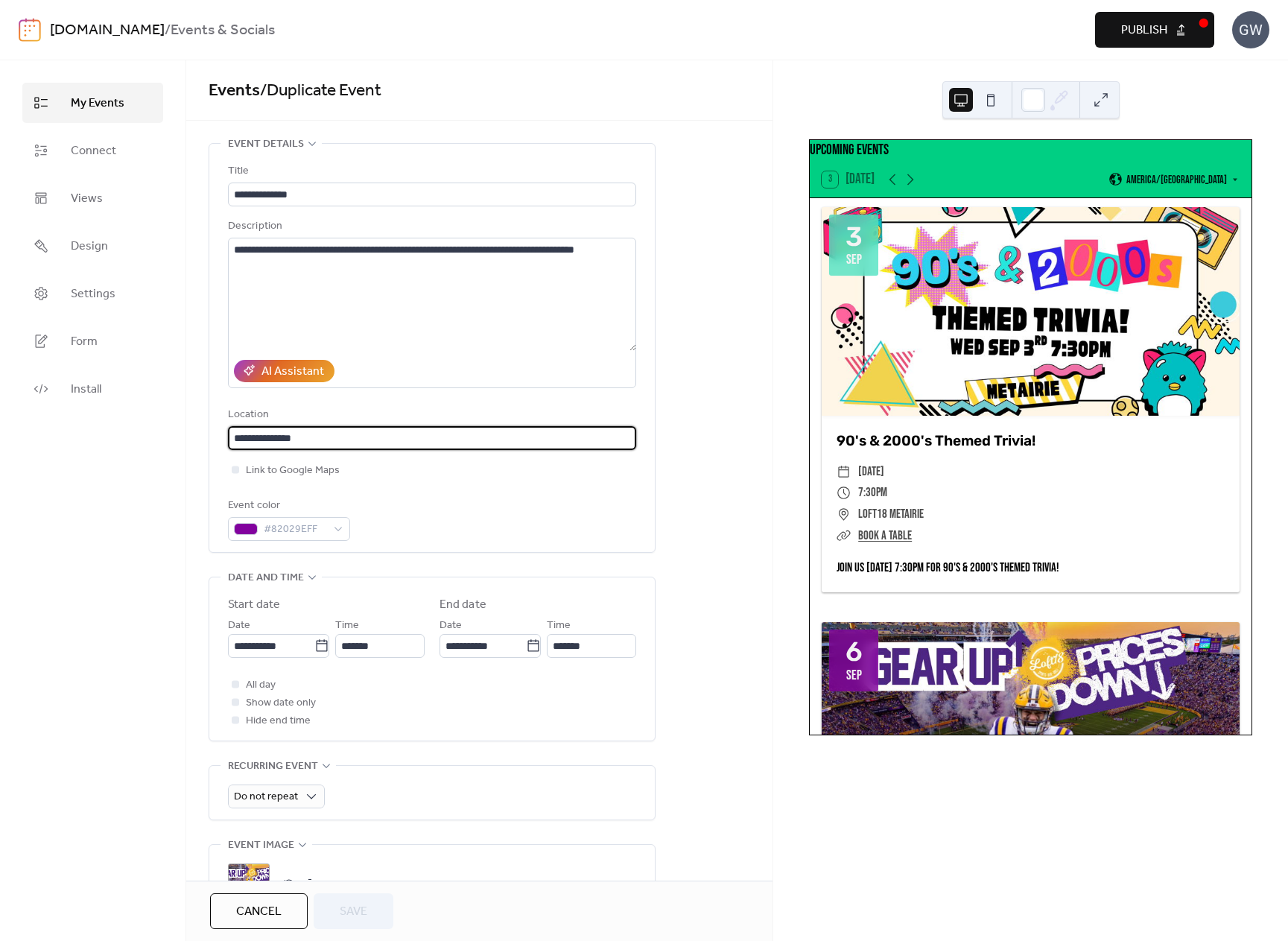
click at [334, 444] on input "**********" at bounding box center [432, 438] width 408 height 24
click at [389, 483] on div "**********" at bounding box center [432, 352] width 408 height 379
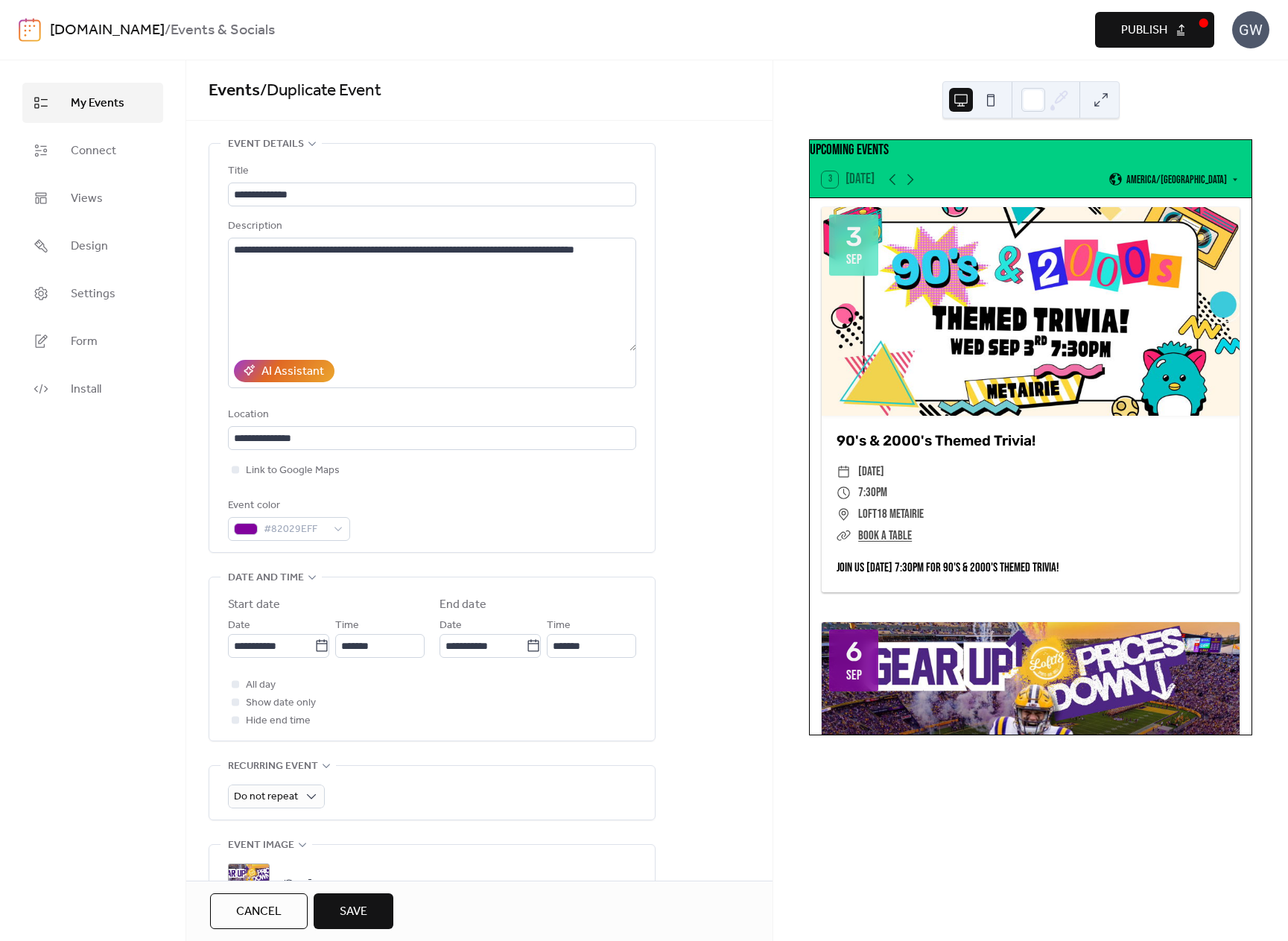
click at [274, 920] on span "Cancel" at bounding box center [259, 912] width 46 height 18
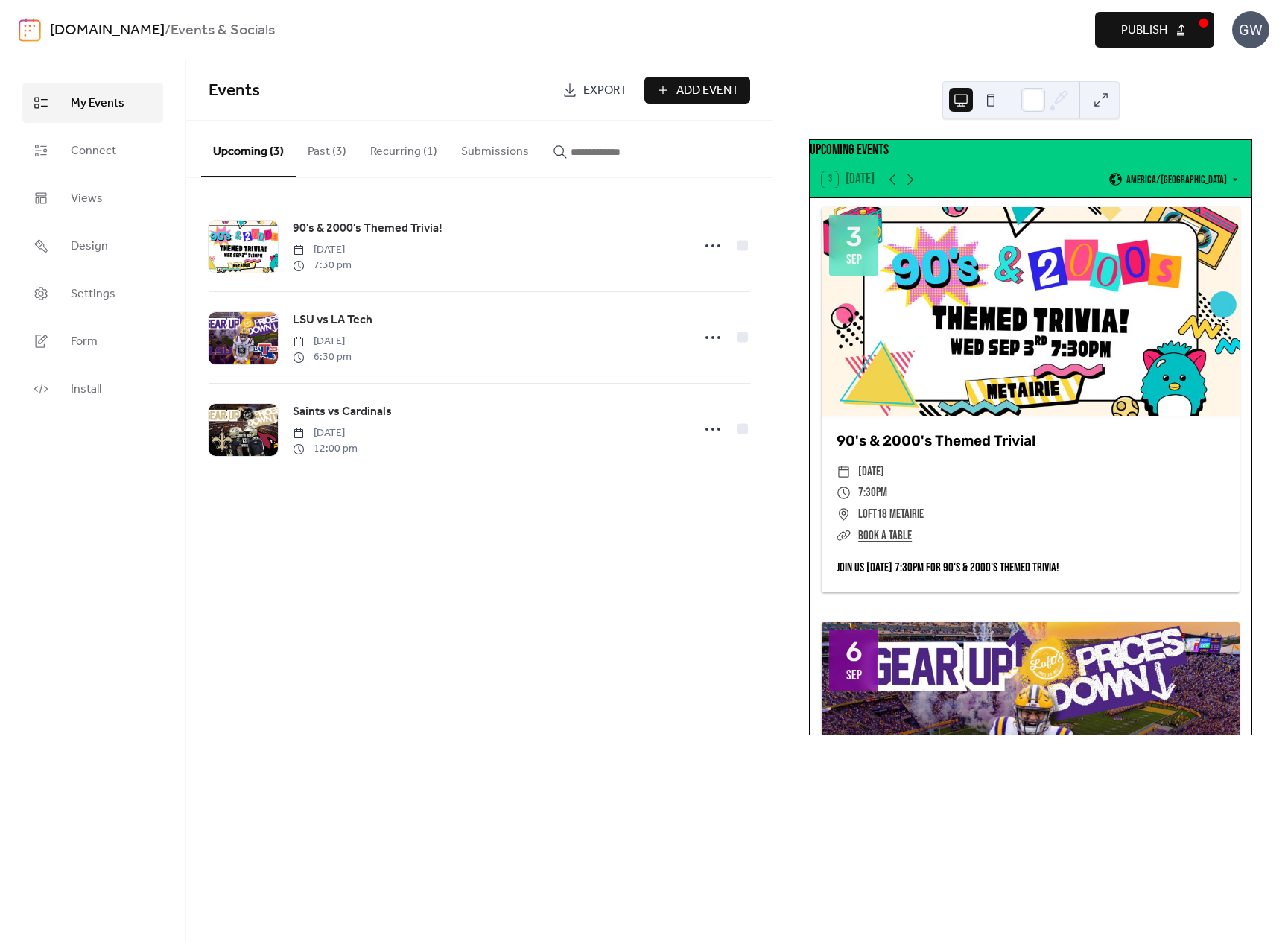
click at [166, 34] on b "/" at bounding box center [168, 30] width 6 height 28
click at [78, 26] on link "[DOMAIN_NAME]" at bounding box center [107, 30] width 115 height 28
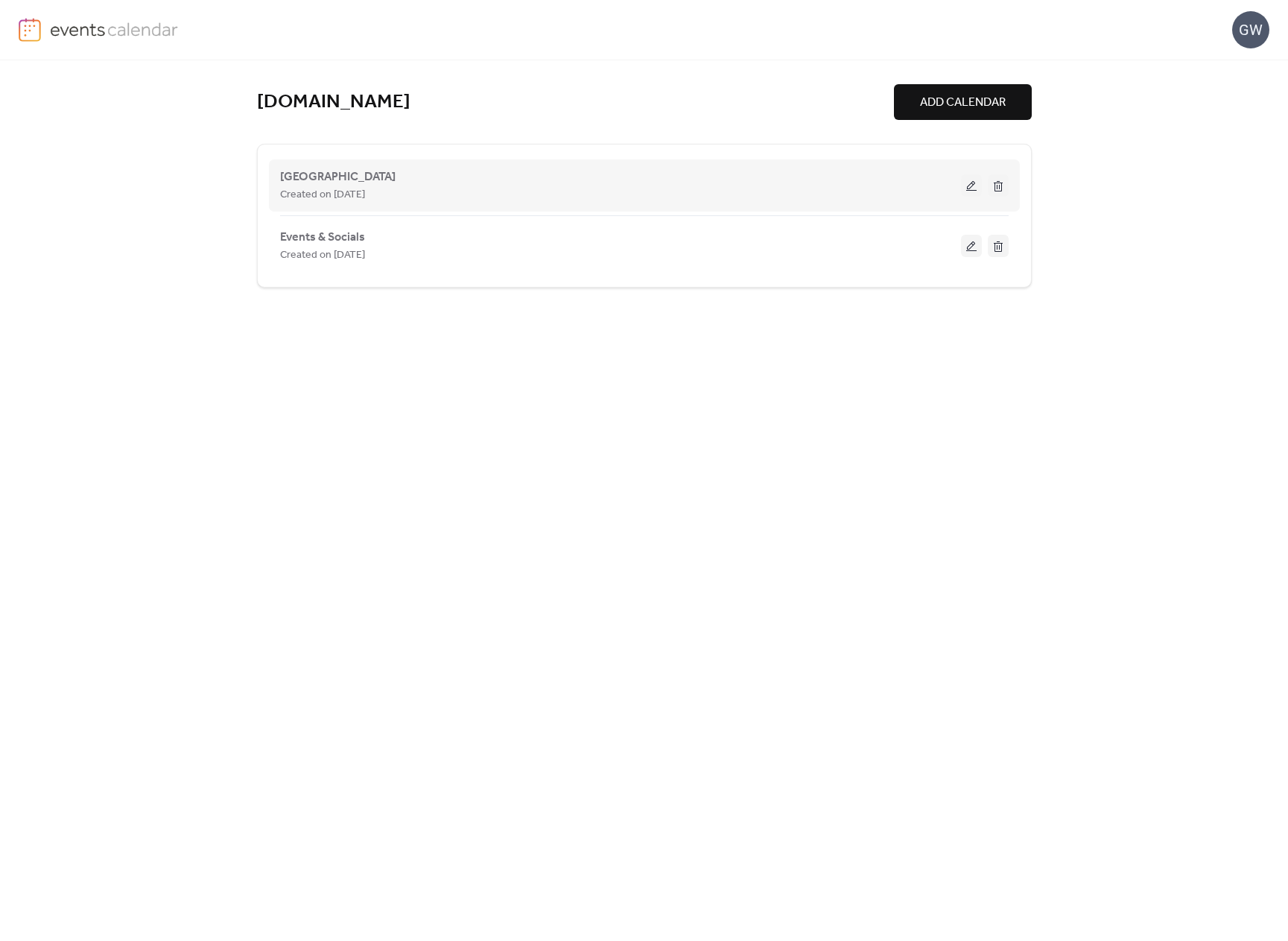
click at [449, 197] on div "Created on [DATE]" at bounding box center [621, 195] width 681 height 18
click at [298, 176] on span "[GEOGRAPHIC_DATA]" at bounding box center [338, 178] width 116 height 18
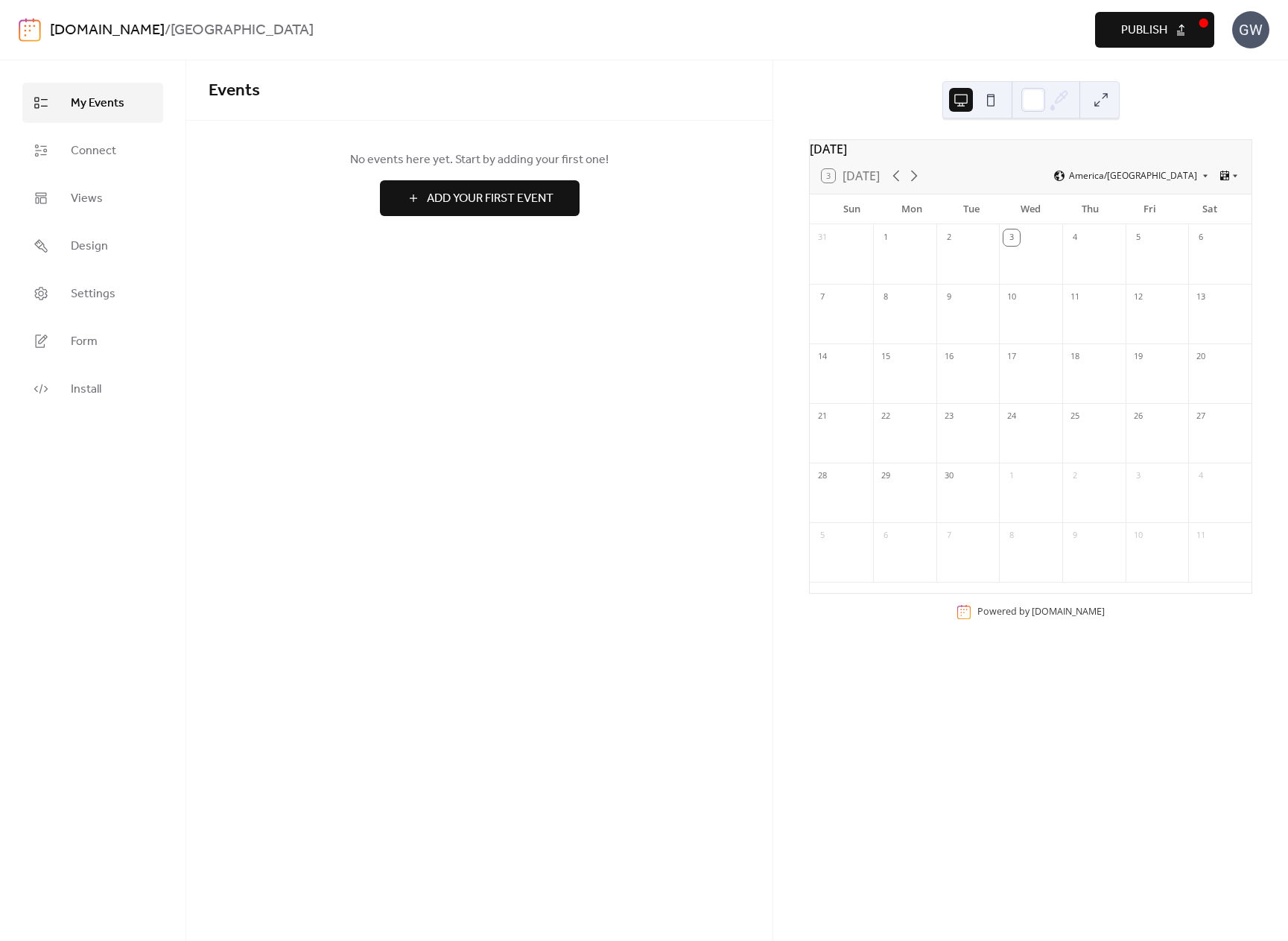
click at [422, 182] on button "Add Your First Event" at bounding box center [479, 198] width 200 height 36
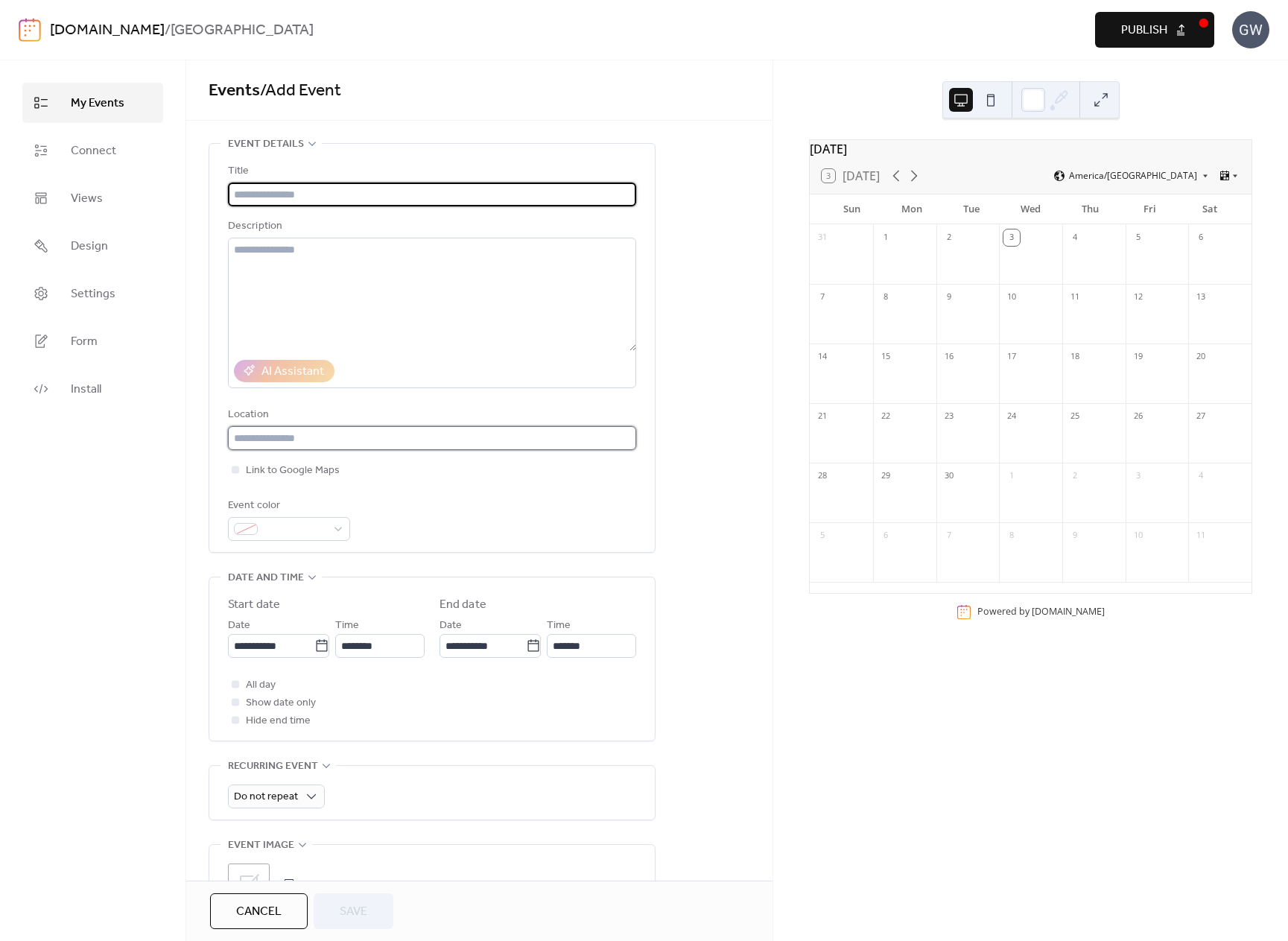
click at [362, 439] on input "text" at bounding box center [432, 438] width 408 height 24
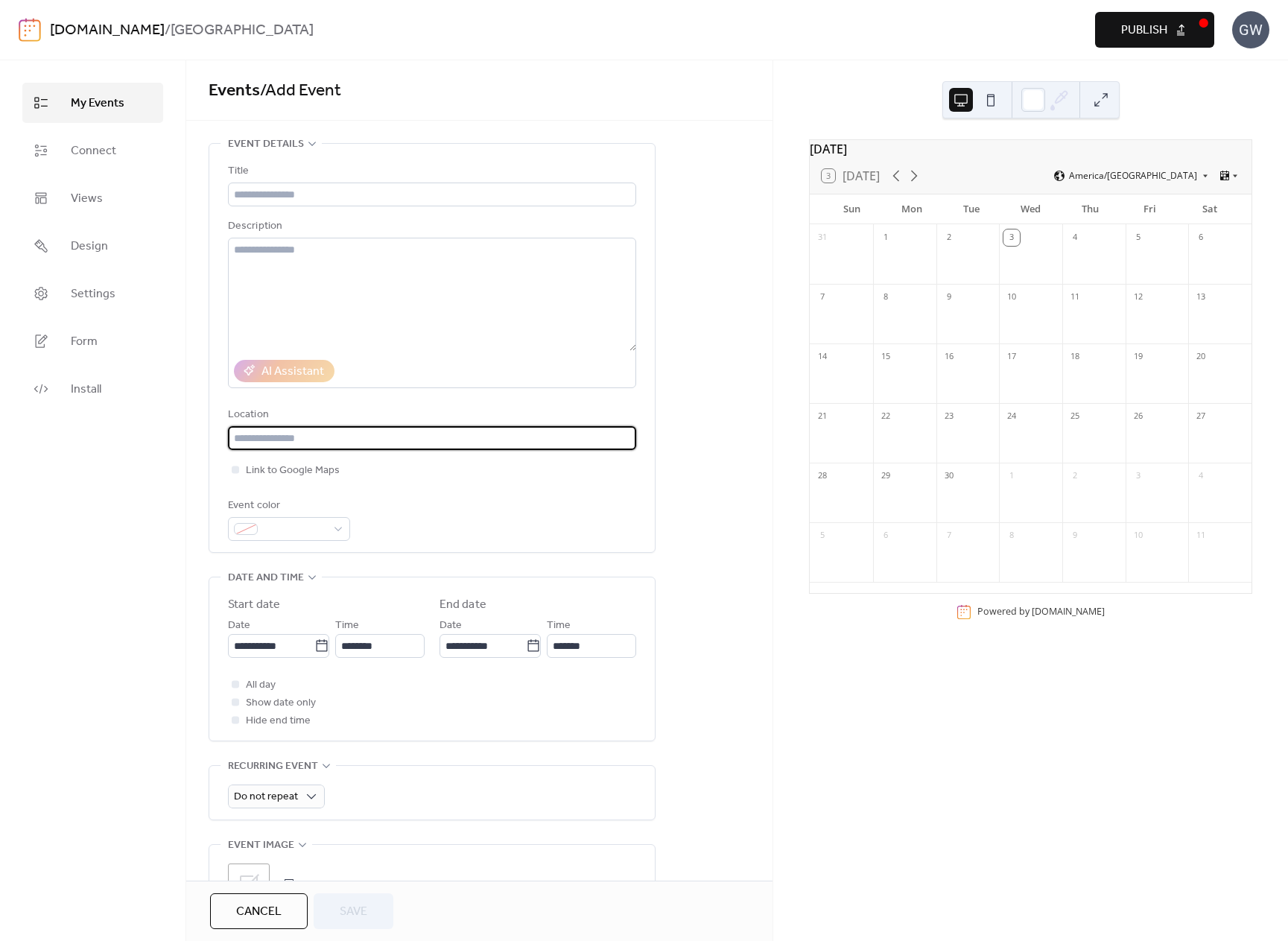
click at [284, 442] on input "text" at bounding box center [432, 438] width 408 height 24
type input "**********"
click at [480, 192] on input "text" at bounding box center [432, 194] width 408 height 24
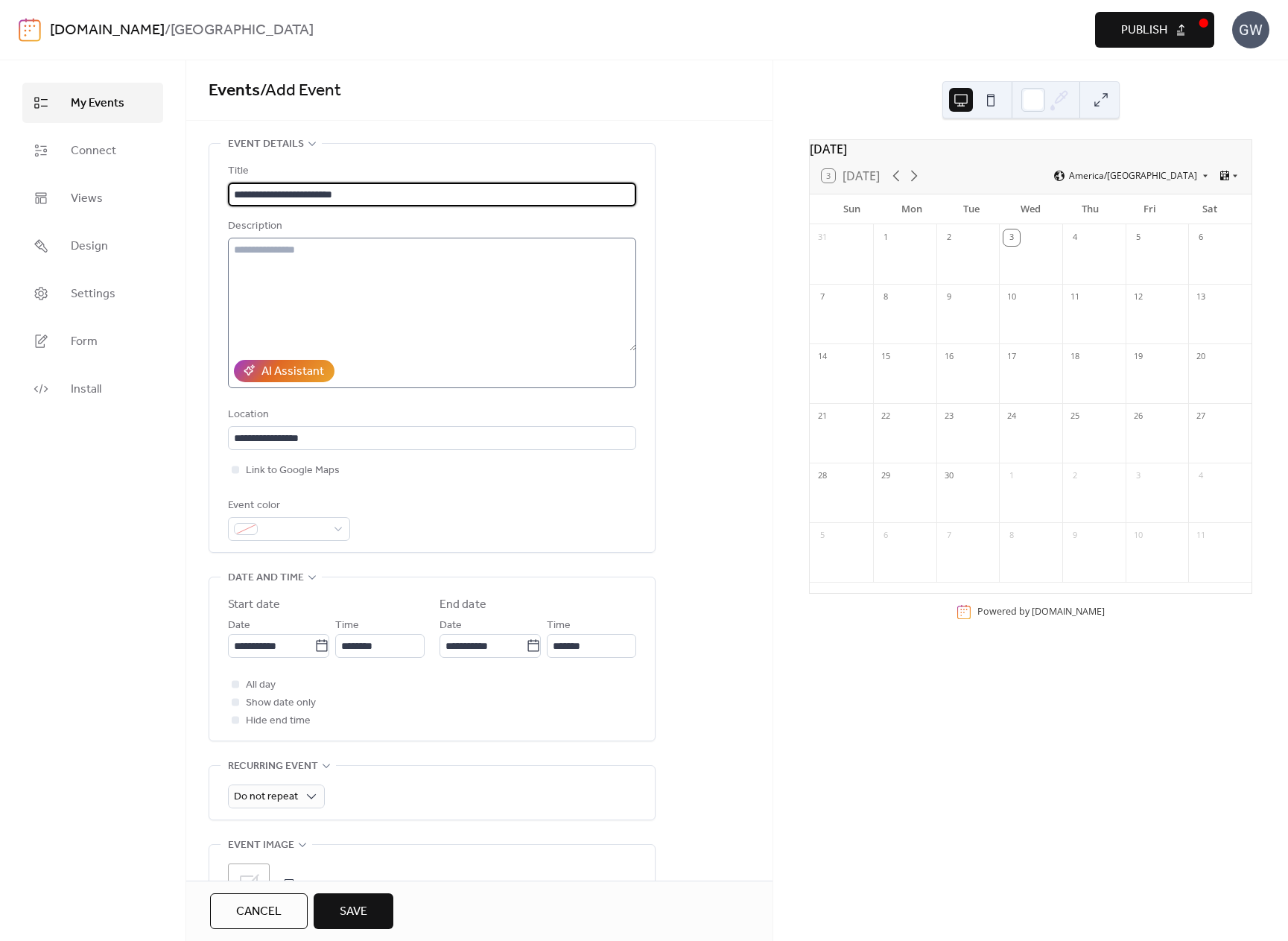
type input "**********"
click at [530, 244] on textarea at bounding box center [432, 294] width 408 height 113
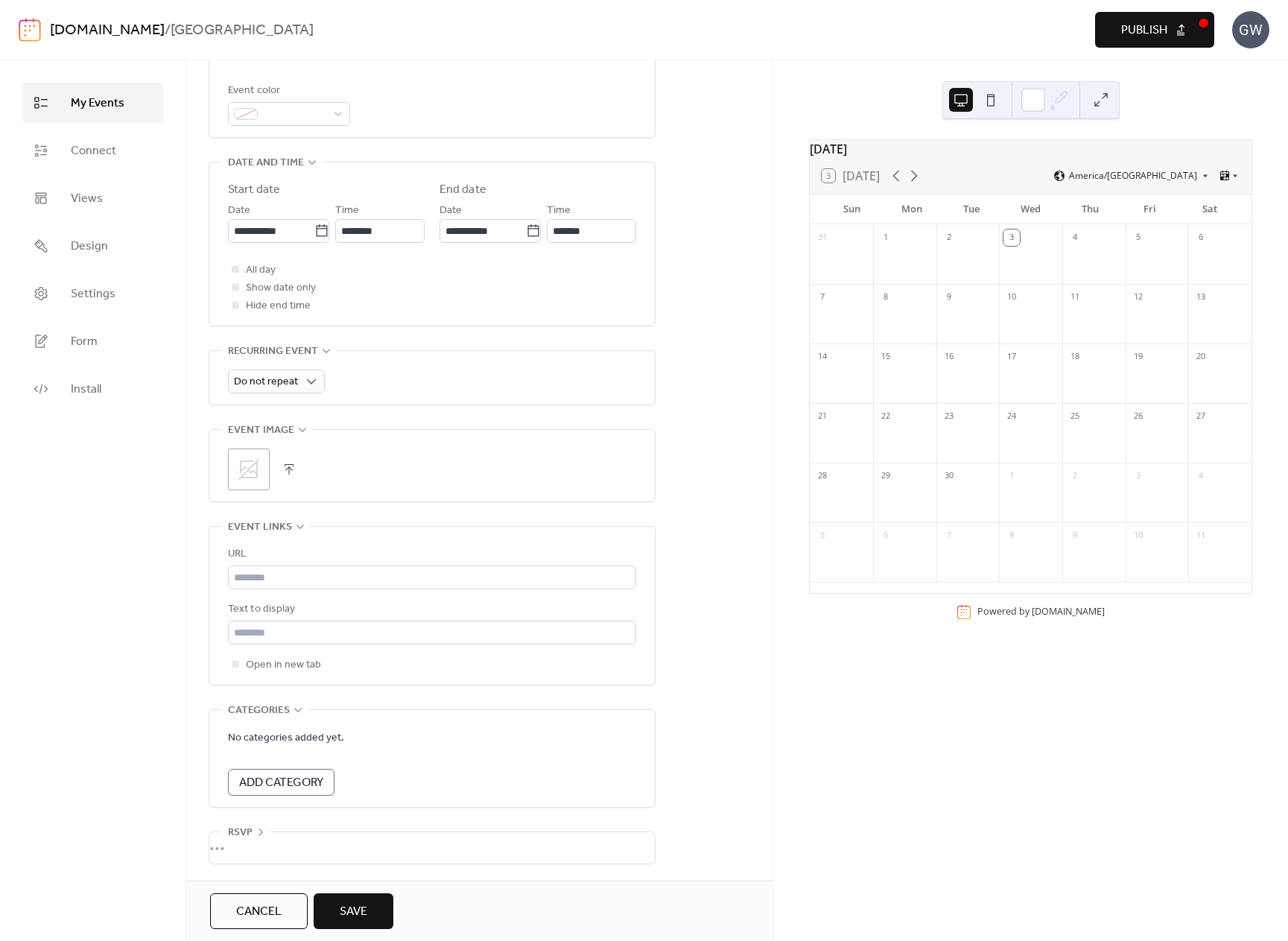
scroll to position [426, 0]
type textarea "**********"
drag, startPoint x: 362, startPoint y: 912, endPoint x: 353, endPoint y: 920, distance: 12.0
click at [362, 912] on span "Save" at bounding box center [353, 912] width 27 height 18
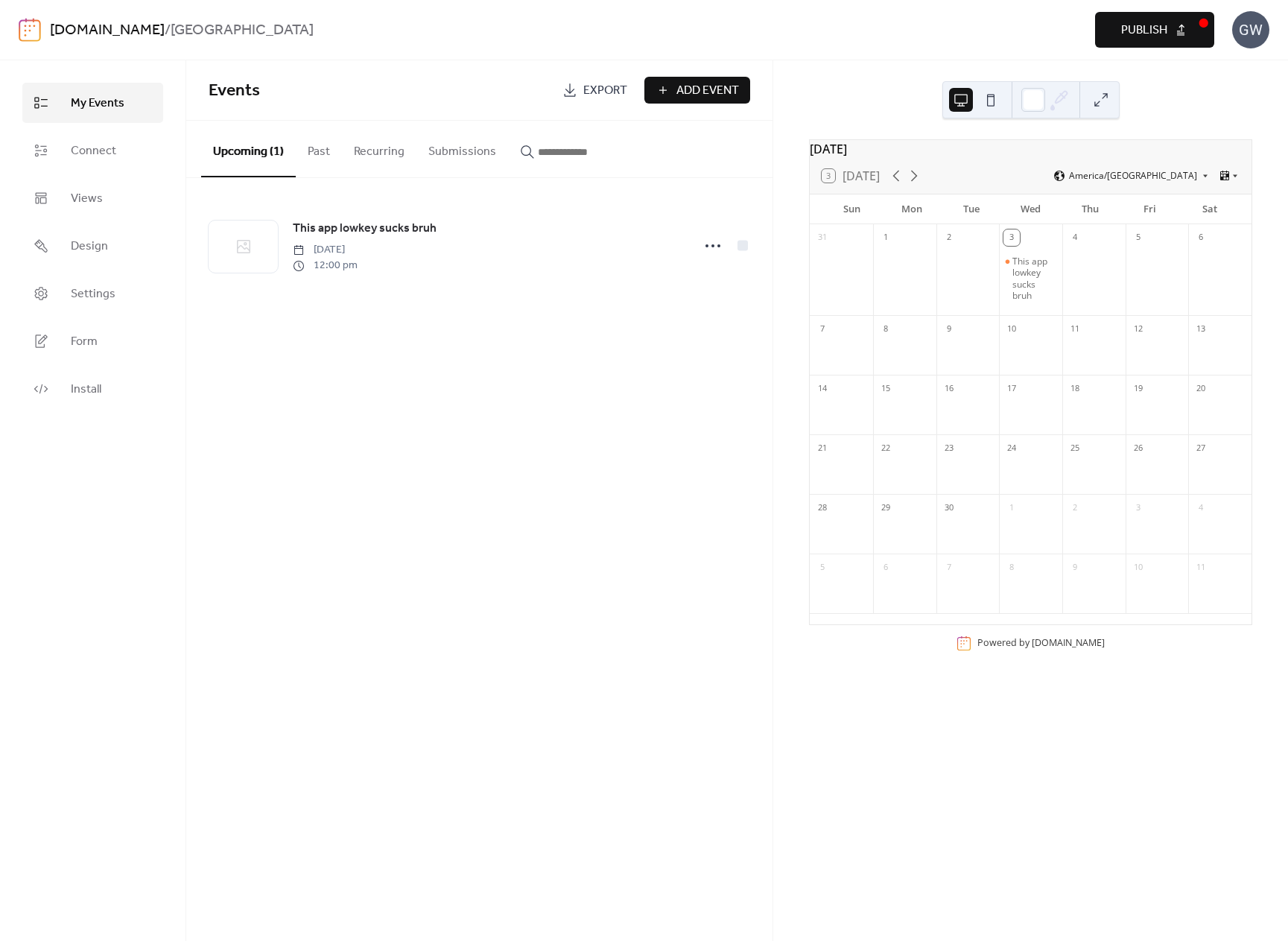
click at [116, 22] on link "[DOMAIN_NAME]" at bounding box center [107, 30] width 115 height 28
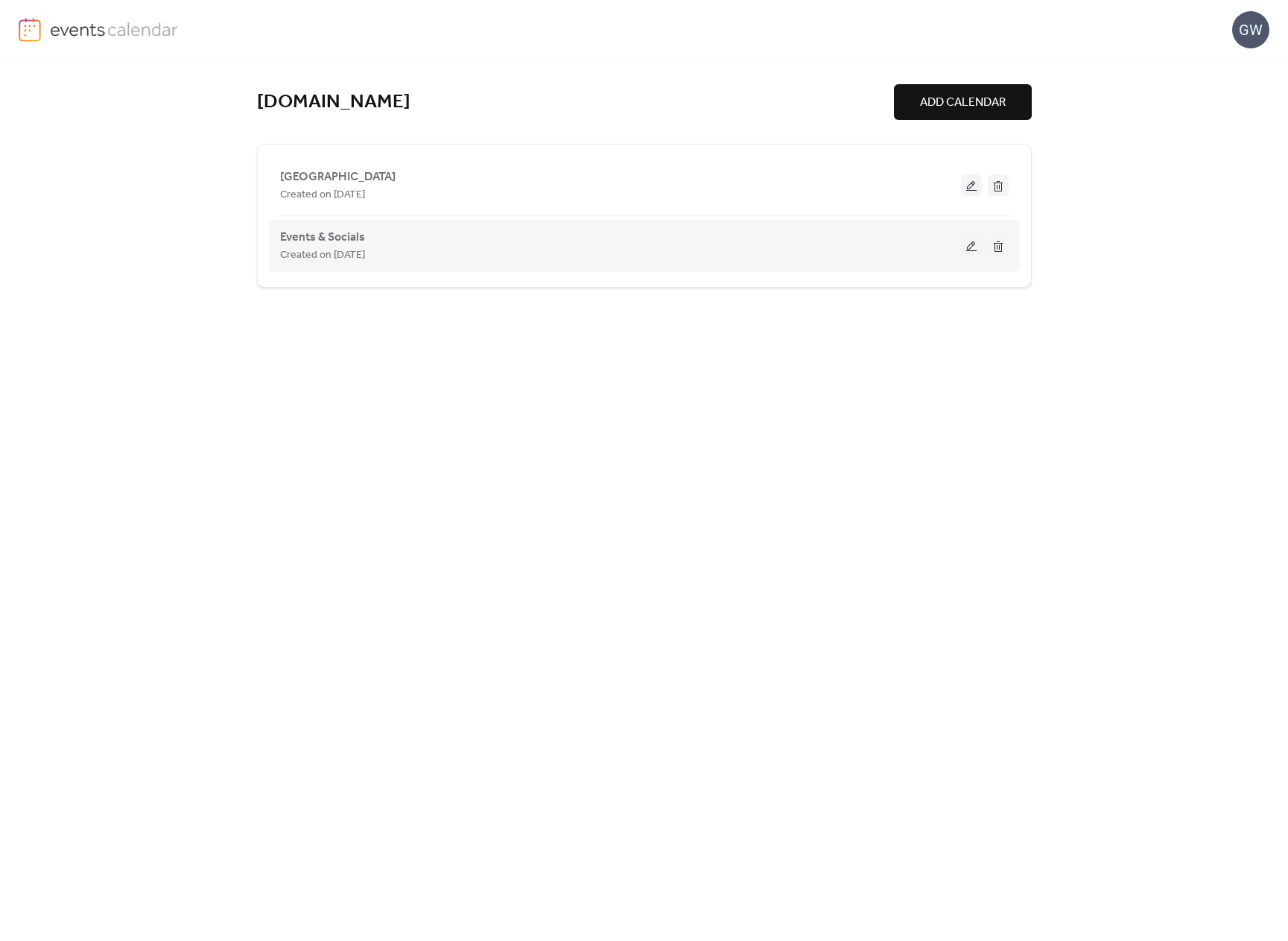
click at [441, 264] on div "Events & Socials Created on [DATE]" at bounding box center [644, 245] width 729 height 60
click at [360, 249] on span "Created on [DATE]" at bounding box center [323, 256] width 85 height 18
click at [745, 246] on div "Created on [DATE]" at bounding box center [621, 255] width 681 height 18
click at [331, 240] on span "Events & Socials" at bounding box center [323, 238] width 85 height 18
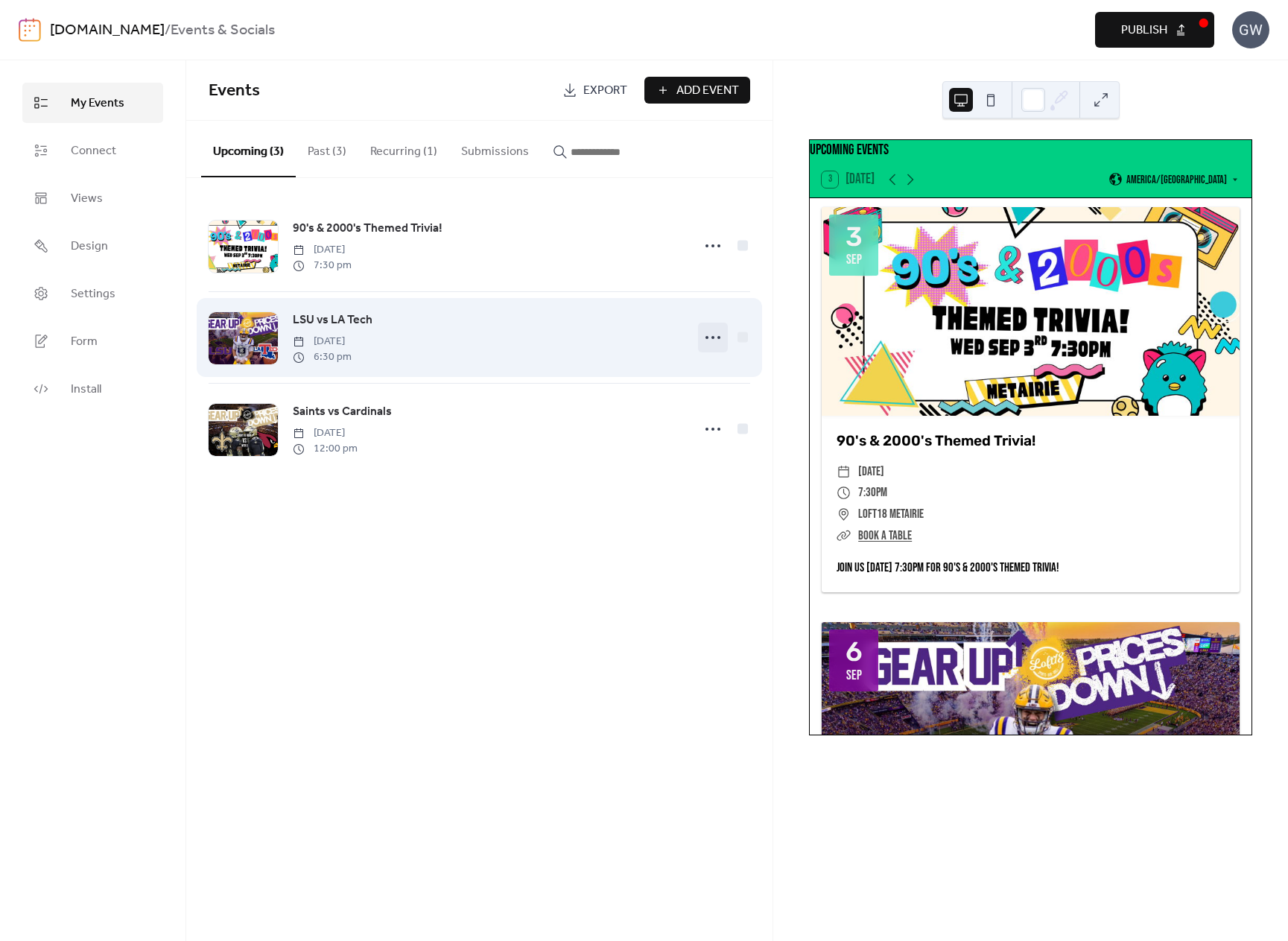
click at [711, 334] on icon at bounding box center [713, 337] width 24 height 24
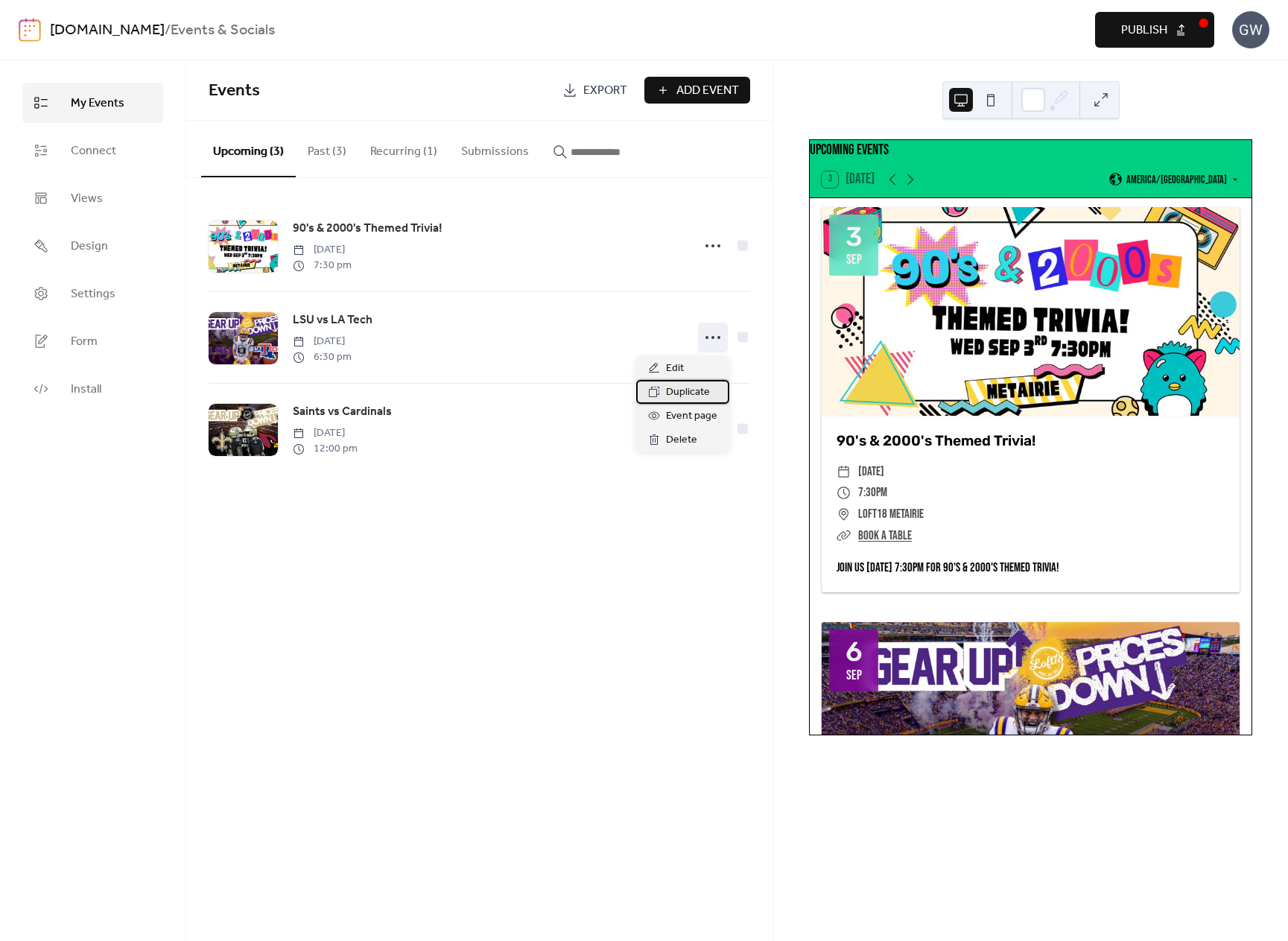
click at [686, 390] on span "Duplicate" at bounding box center [688, 393] width 44 height 18
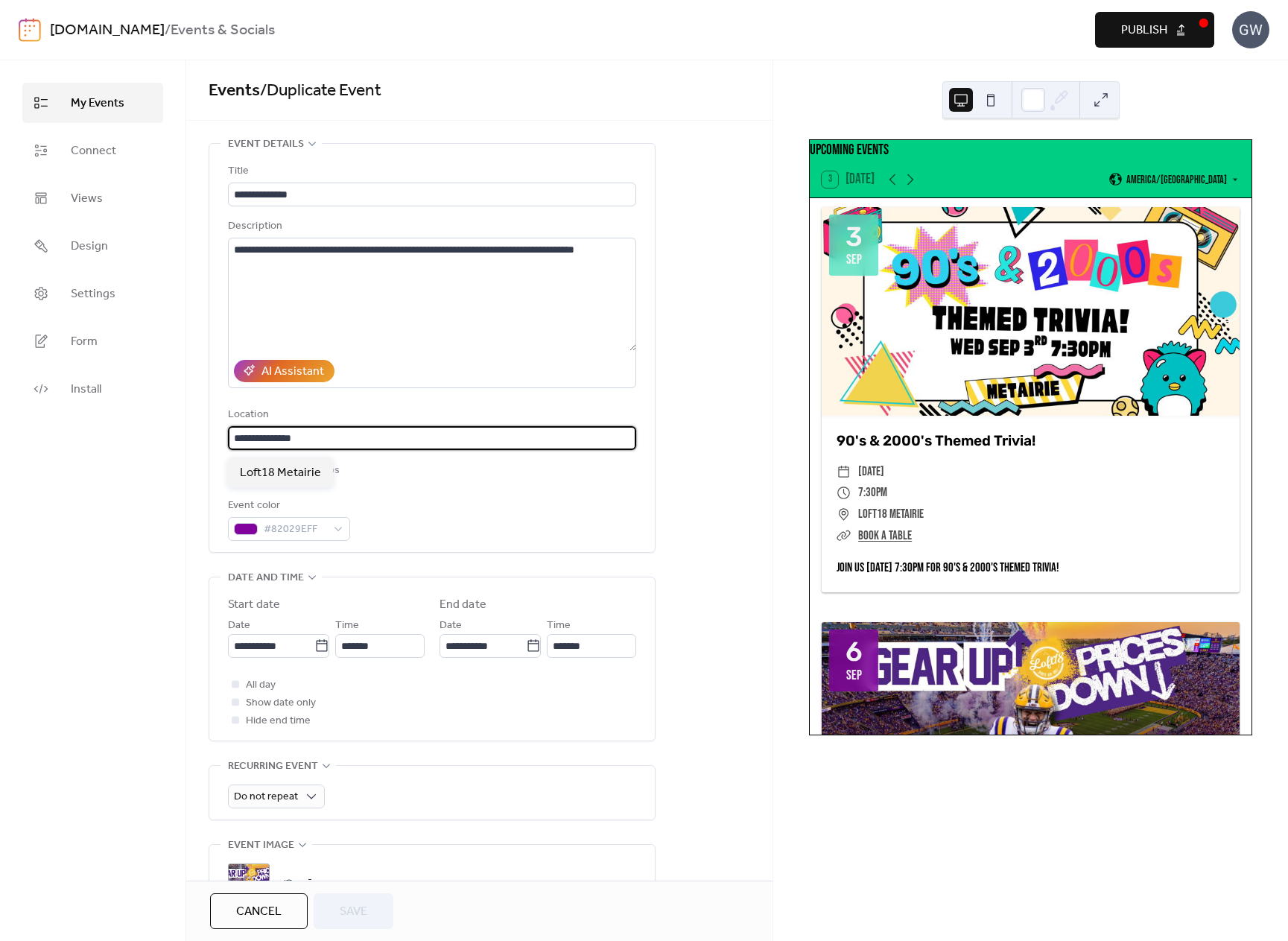
click at [370, 441] on input "**********" at bounding box center [432, 438] width 408 height 24
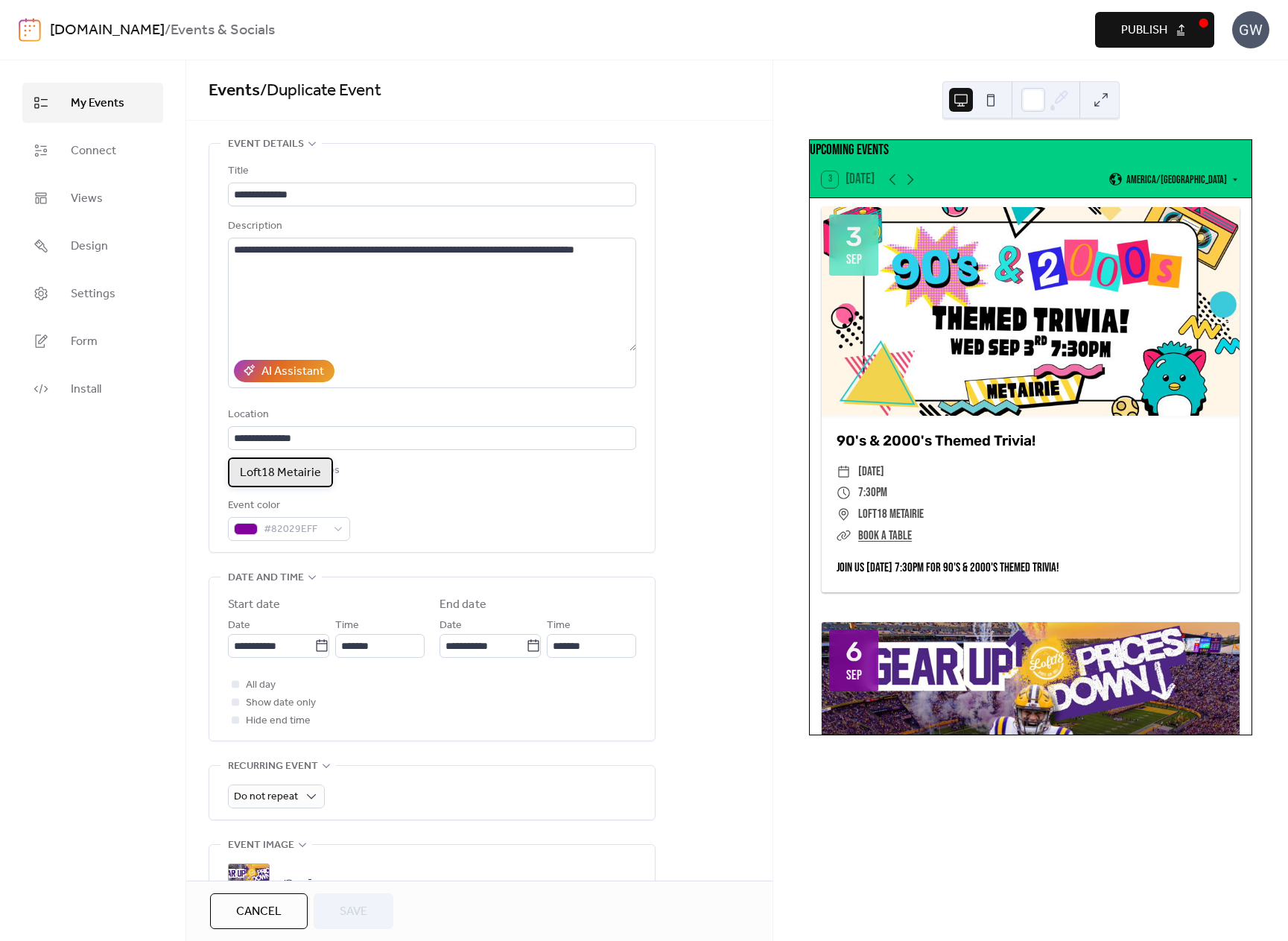
click at [298, 476] on span "Loft18 Metairie" at bounding box center [280, 474] width 81 height 18
click at [400, 455] on div "**********" at bounding box center [432, 352] width 408 height 379
click at [476, 537] on div "Event color #82029EFF" at bounding box center [432, 519] width 408 height 44
click at [141, 27] on link "[DOMAIN_NAME]" at bounding box center [107, 30] width 115 height 28
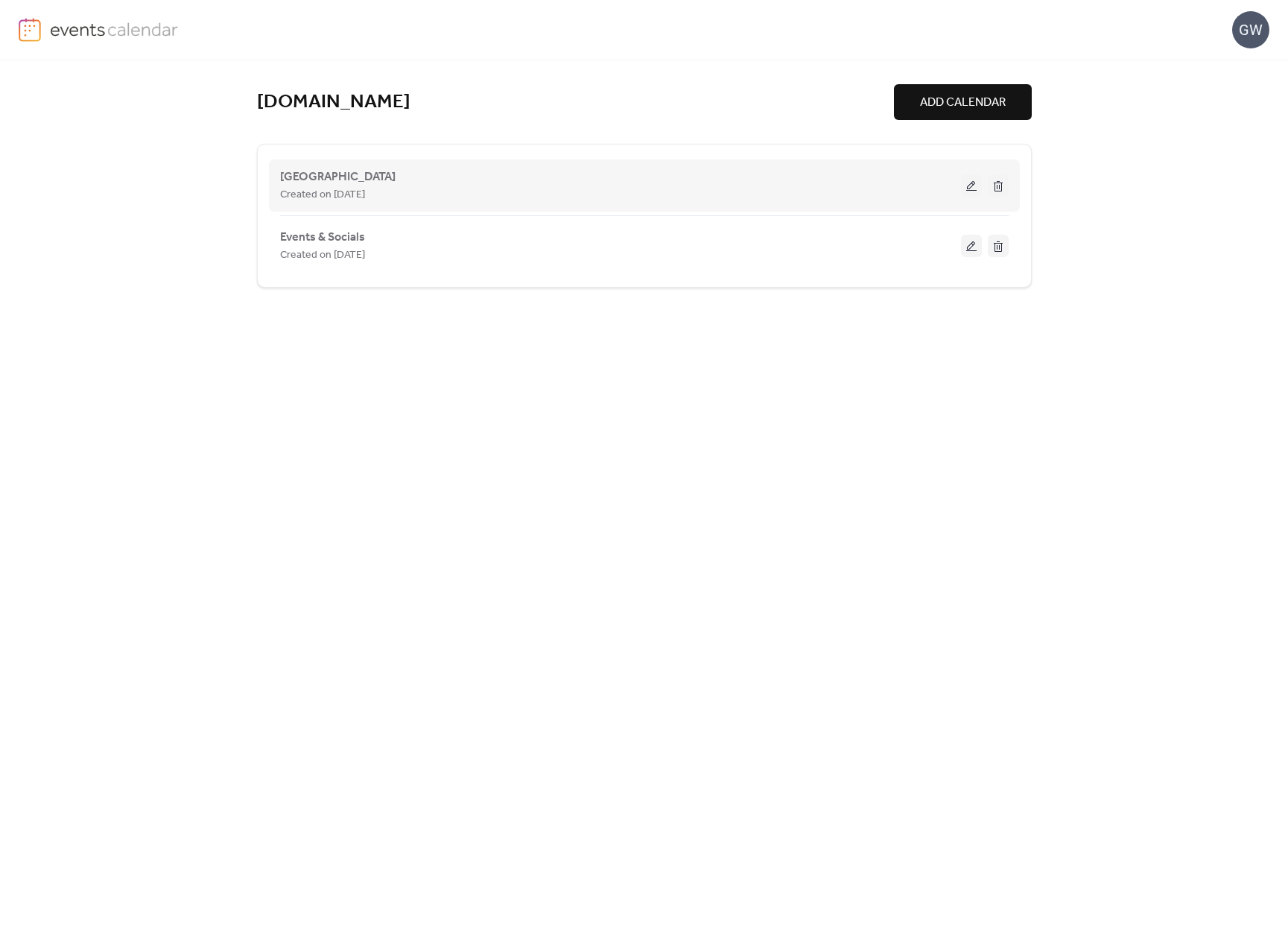
click at [1002, 178] on button at bounding box center [998, 185] width 21 height 22
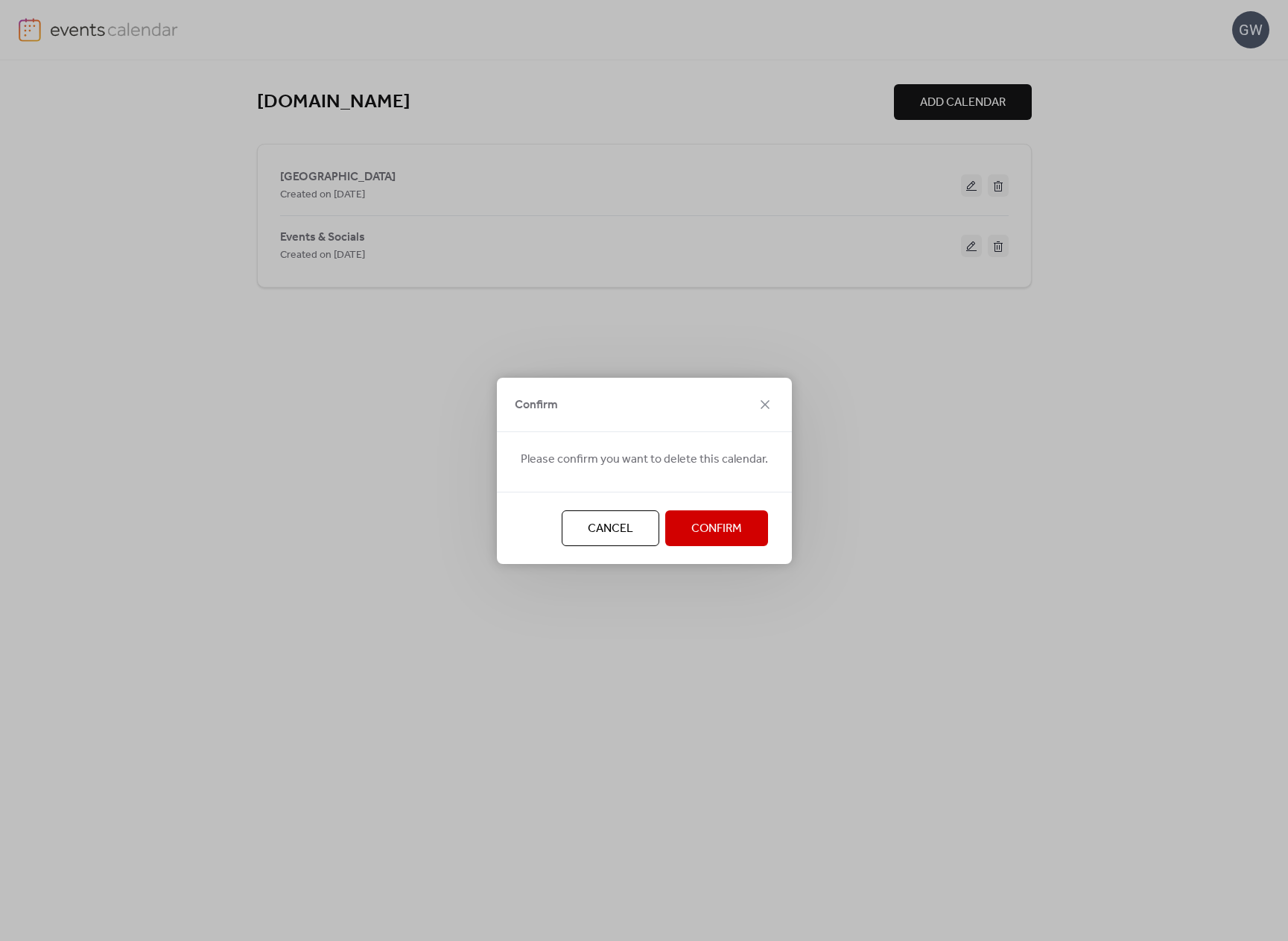
click at [707, 520] on span "Confirm" at bounding box center [717, 529] width 51 height 18
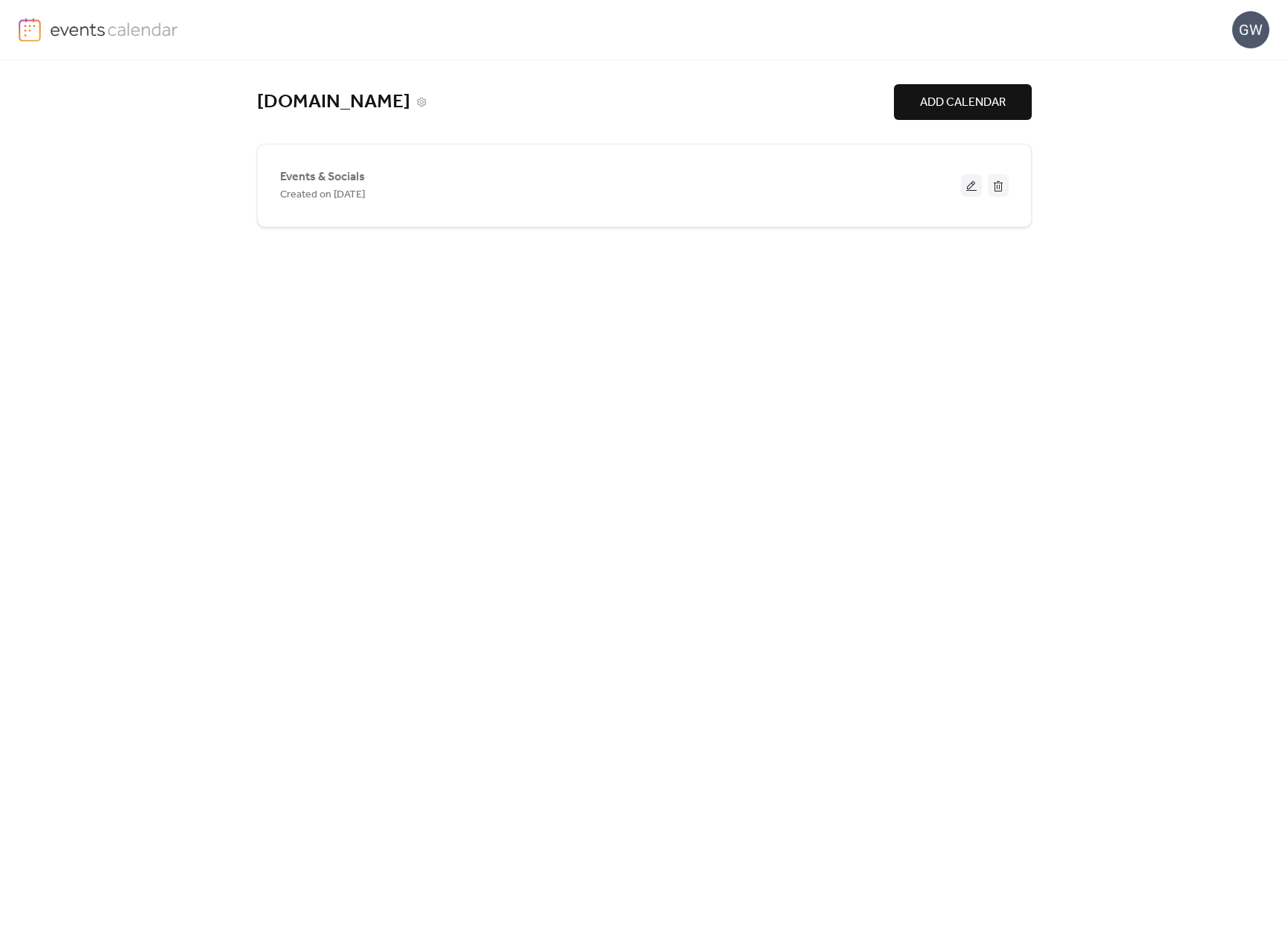
click at [374, 105] on link "[DOMAIN_NAME]" at bounding box center [334, 103] width 153 height 24
click at [1205, 817] on div "[DOMAIN_NAME] ADD CALENDAR Events & Socials Created on [DATE]" at bounding box center [644, 500] width 1288 height 881
click at [1249, 36] on div "GW" at bounding box center [1251, 30] width 37 height 37
click at [1249, 97] on span "Contact Us" at bounding box center [1229, 97] width 59 height 18
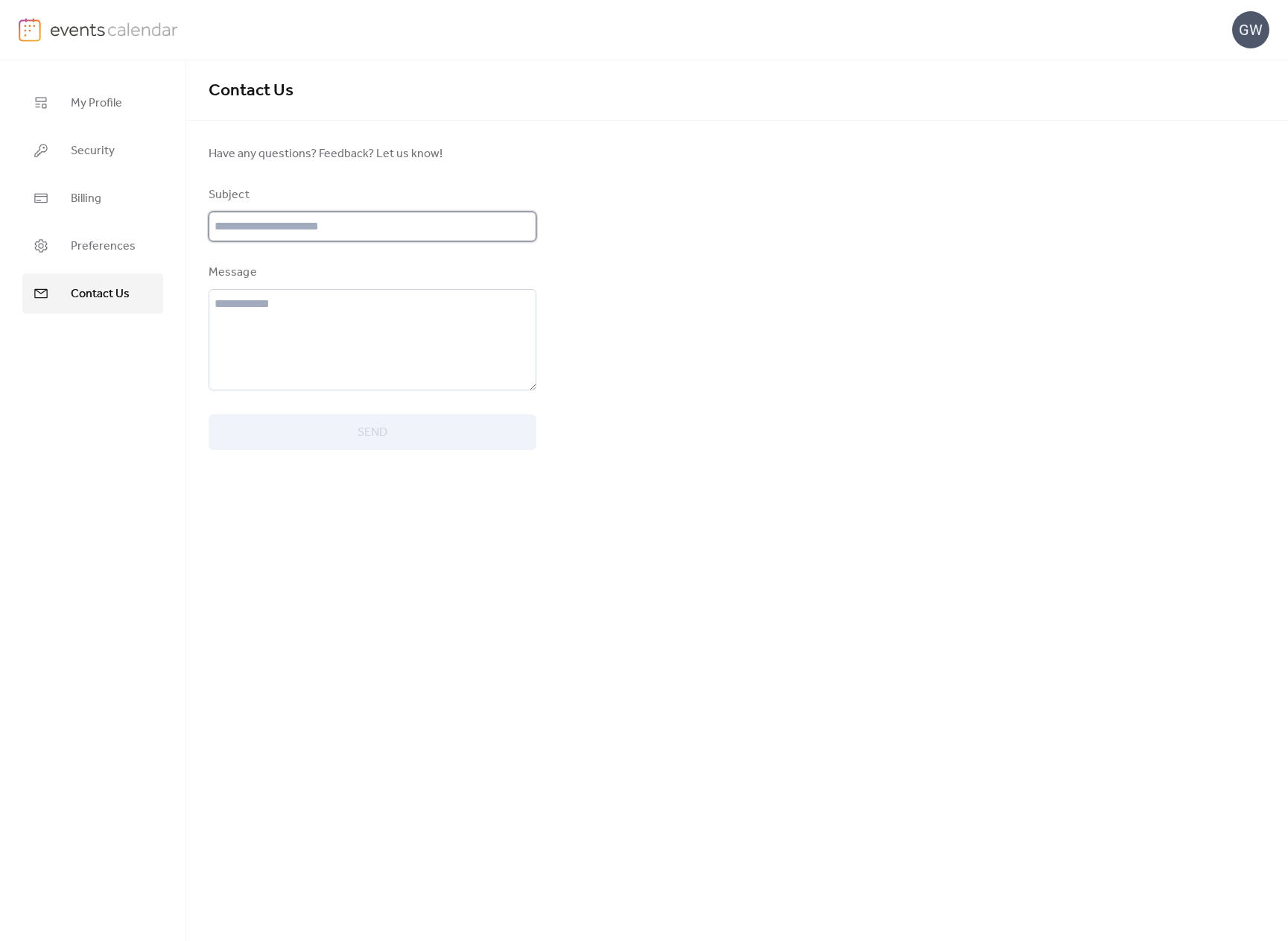
click at [343, 233] on input "text" at bounding box center [372, 226] width 328 height 30
type input "**********"
click at [416, 328] on textarea at bounding box center [372, 339] width 328 height 101
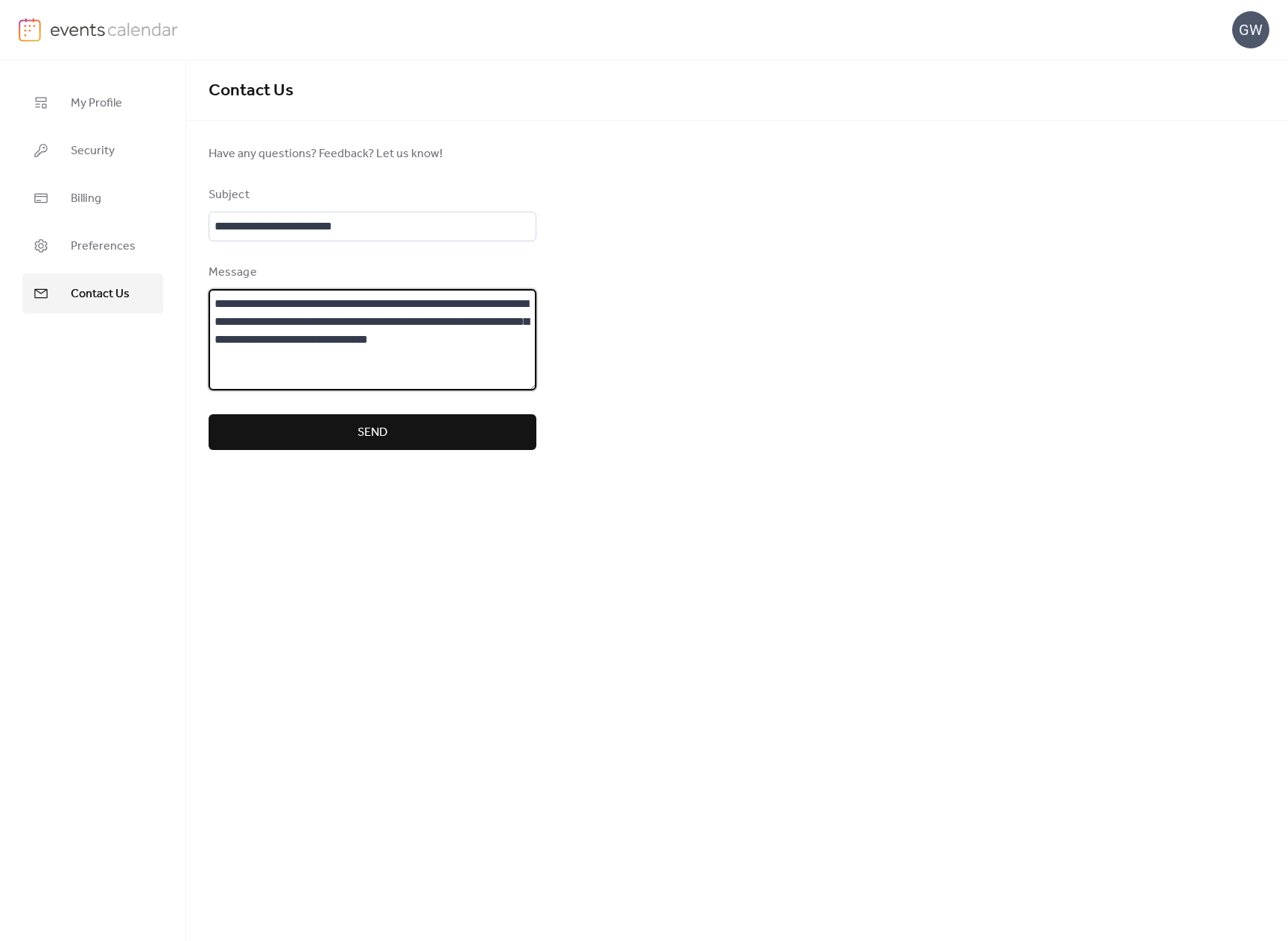
drag, startPoint x: 505, startPoint y: 341, endPoint x: 165, endPoint y: 299, distance: 342.6
click at [165, 299] on div "**********" at bounding box center [644, 500] width 1288 height 881
paste textarea "**********"
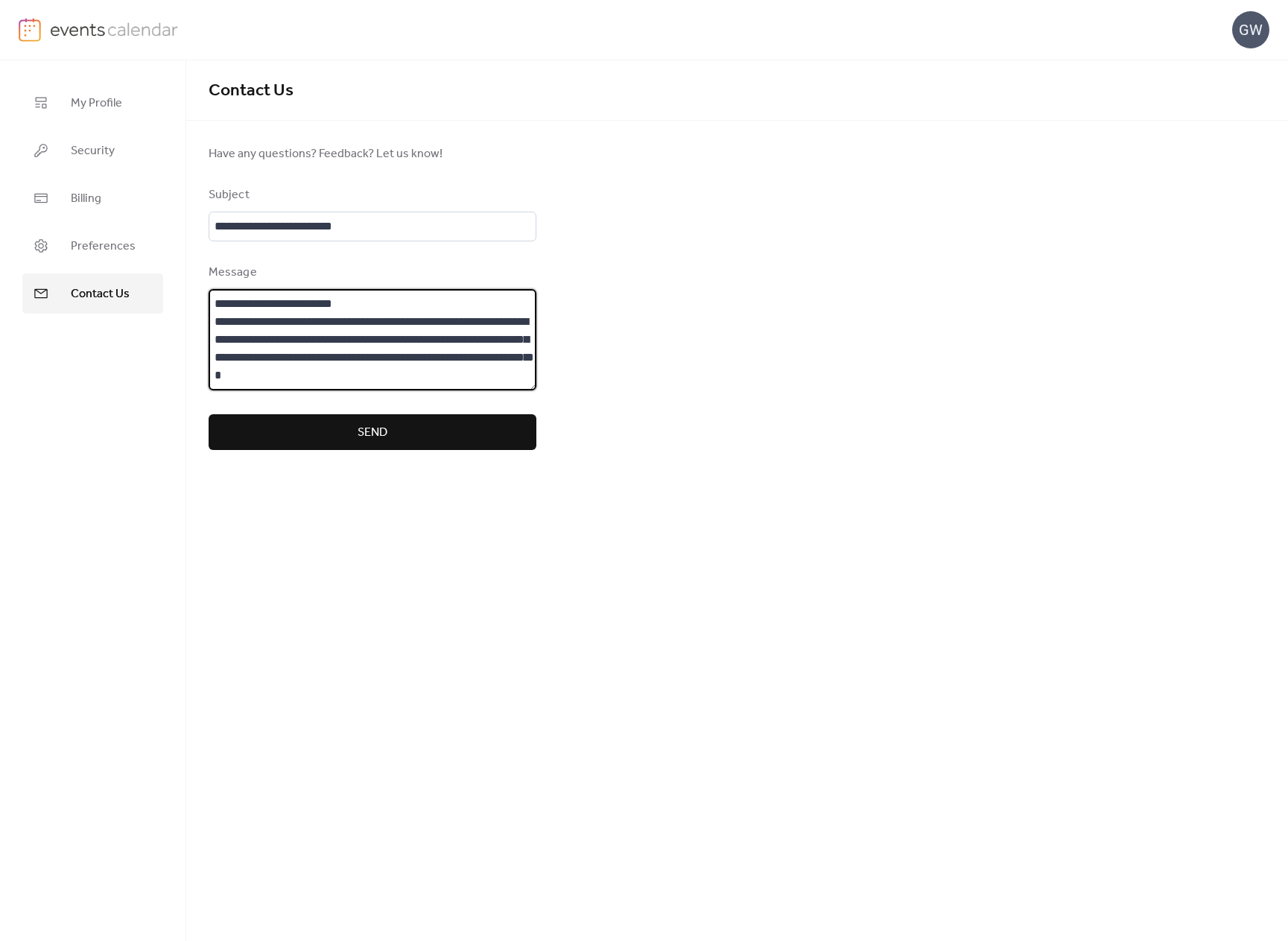
type textarea "**********"
click at [419, 431] on button "Send" at bounding box center [372, 432] width 328 height 36
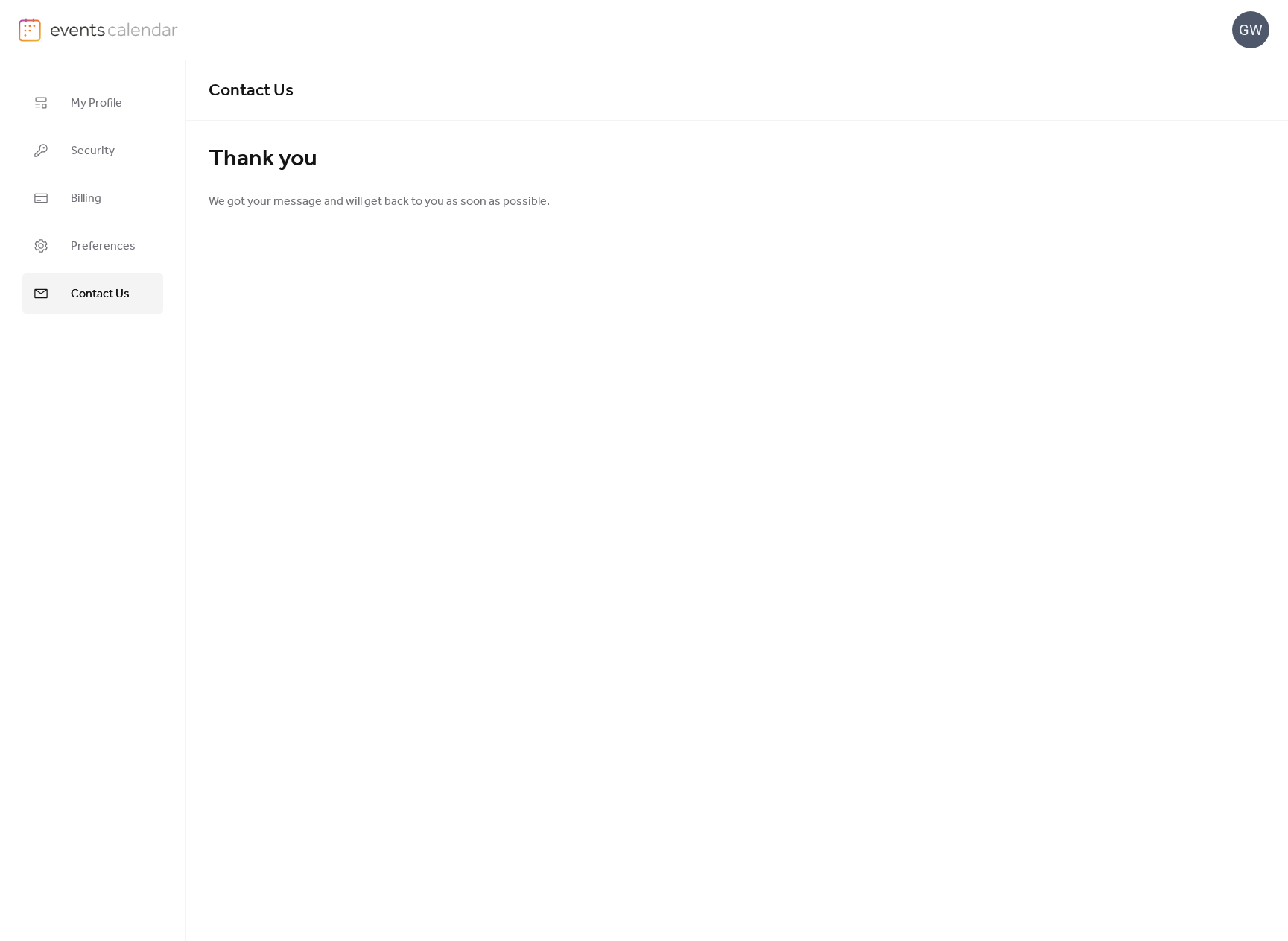
click at [1239, 28] on div "GW" at bounding box center [1251, 30] width 37 height 37
click at [1180, 34] on div "GW" at bounding box center [644, 30] width 1251 height 59
click at [1081, 5] on div "GW" at bounding box center [644, 30] width 1251 height 59
